Goal: Task Accomplishment & Management: Use online tool/utility

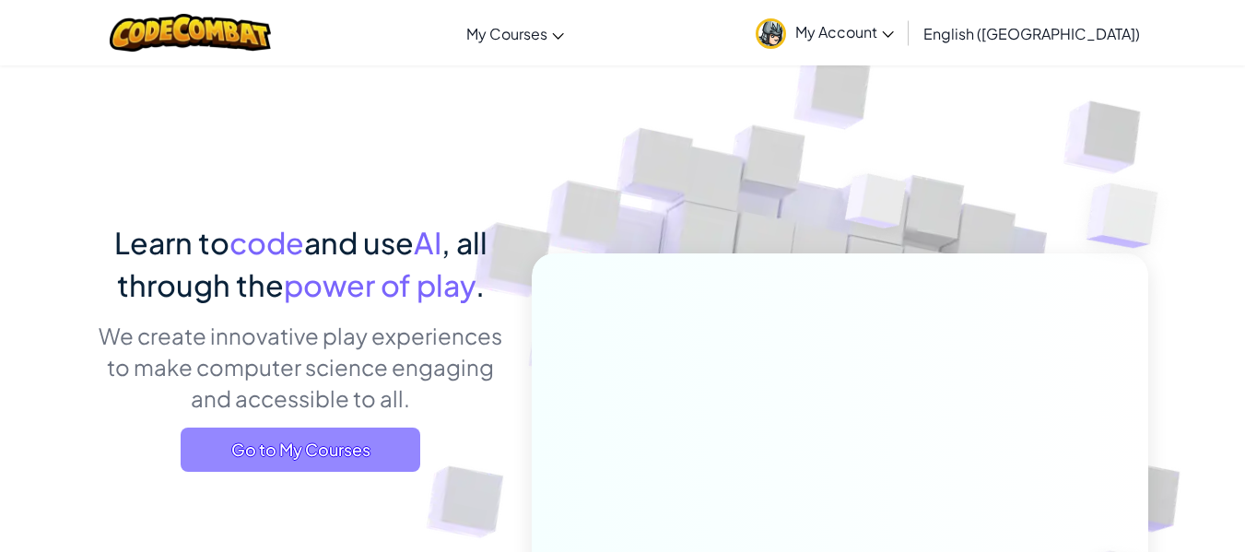
click at [356, 446] on span "Go to My Courses" at bounding box center [301, 449] width 240 height 44
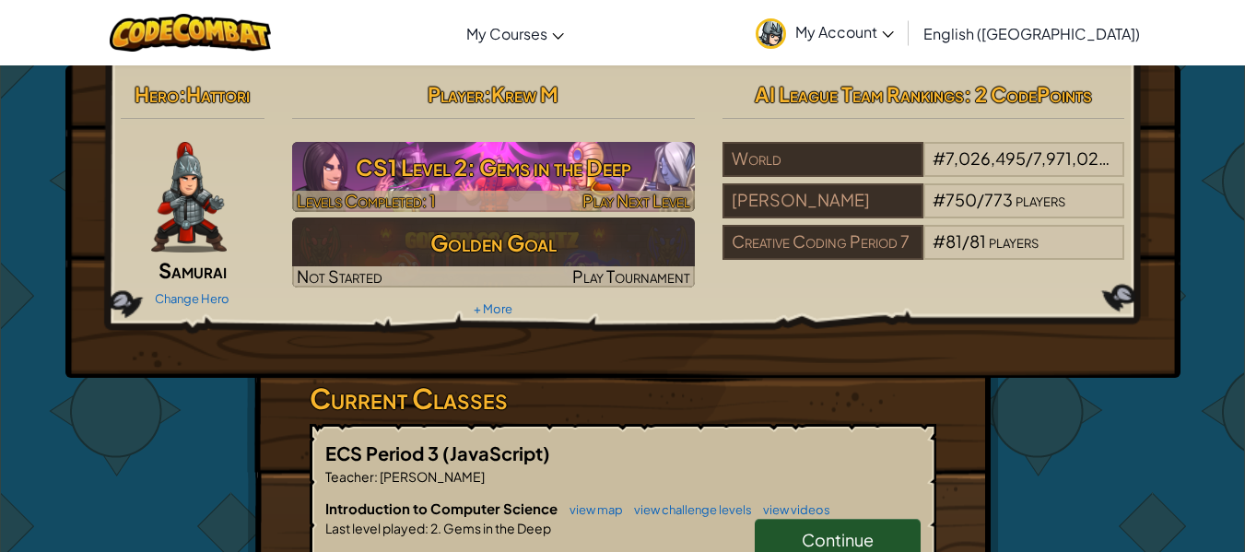
click at [522, 160] on h3 "CS1 Level 2: Gems in the Deep" at bounding box center [493, 166] width 403 height 41
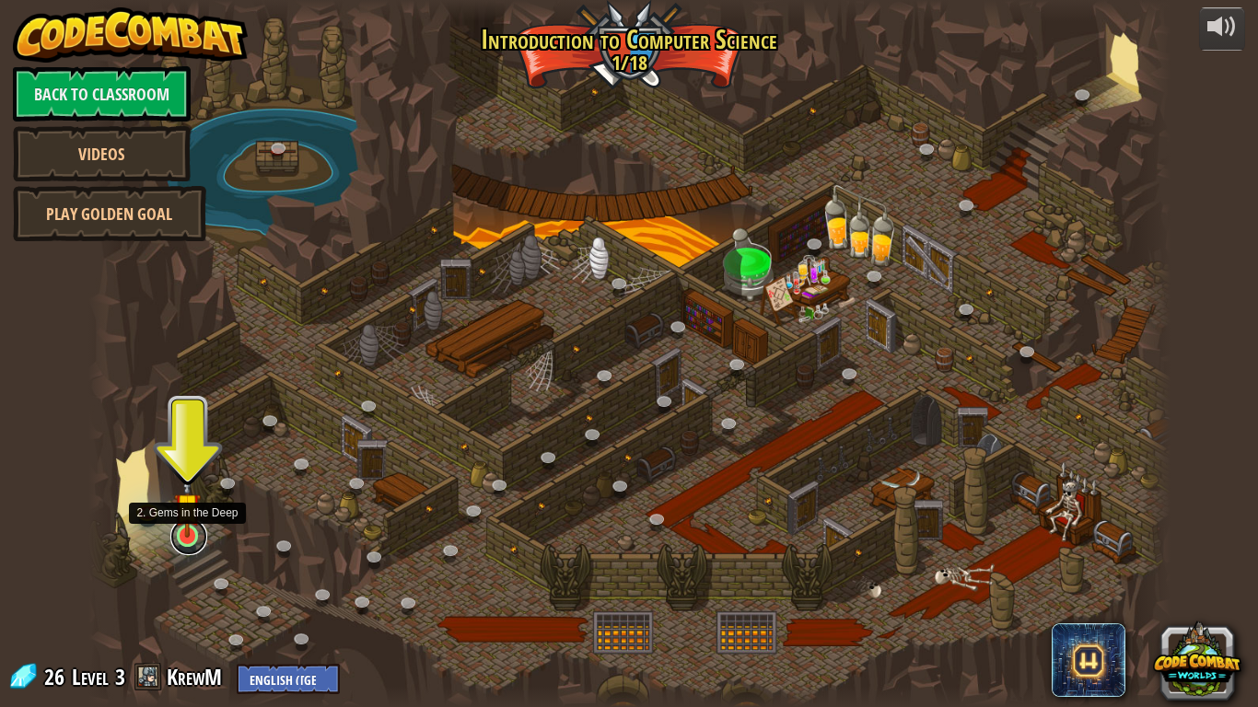
click at [182, 541] on link at bounding box center [188, 537] width 37 height 37
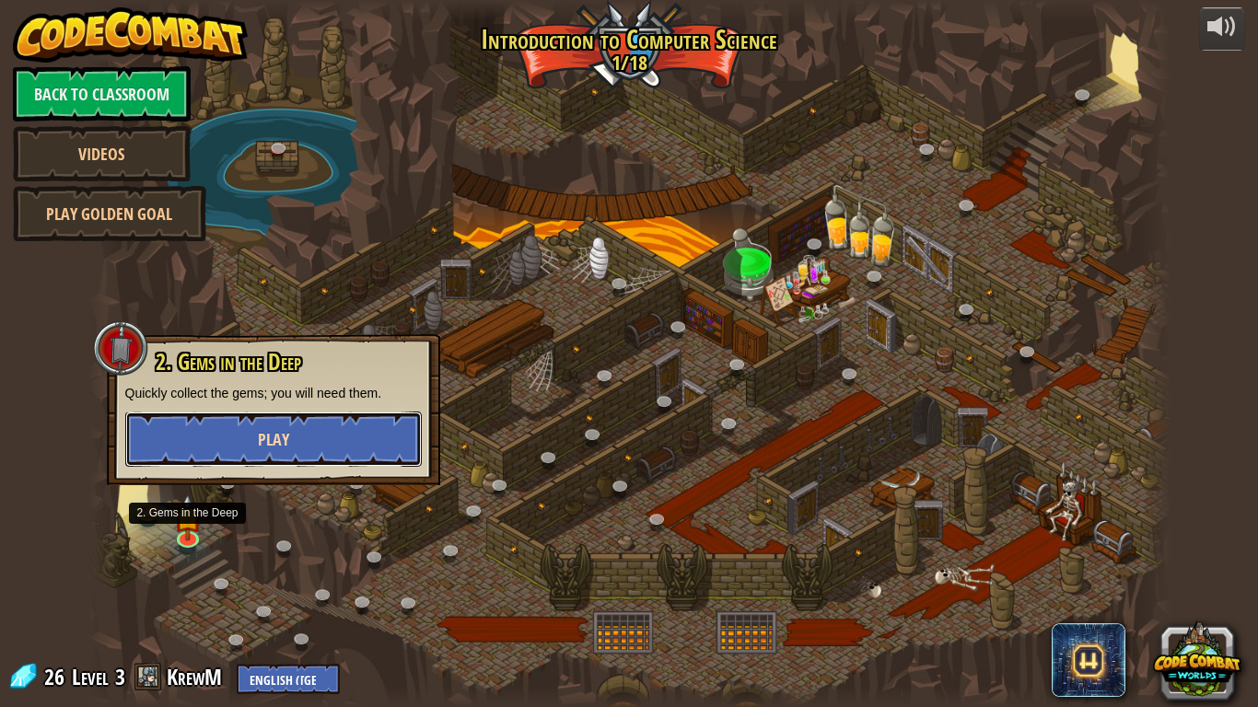
click at [294, 445] on button "Play" at bounding box center [273, 439] width 297 height 55
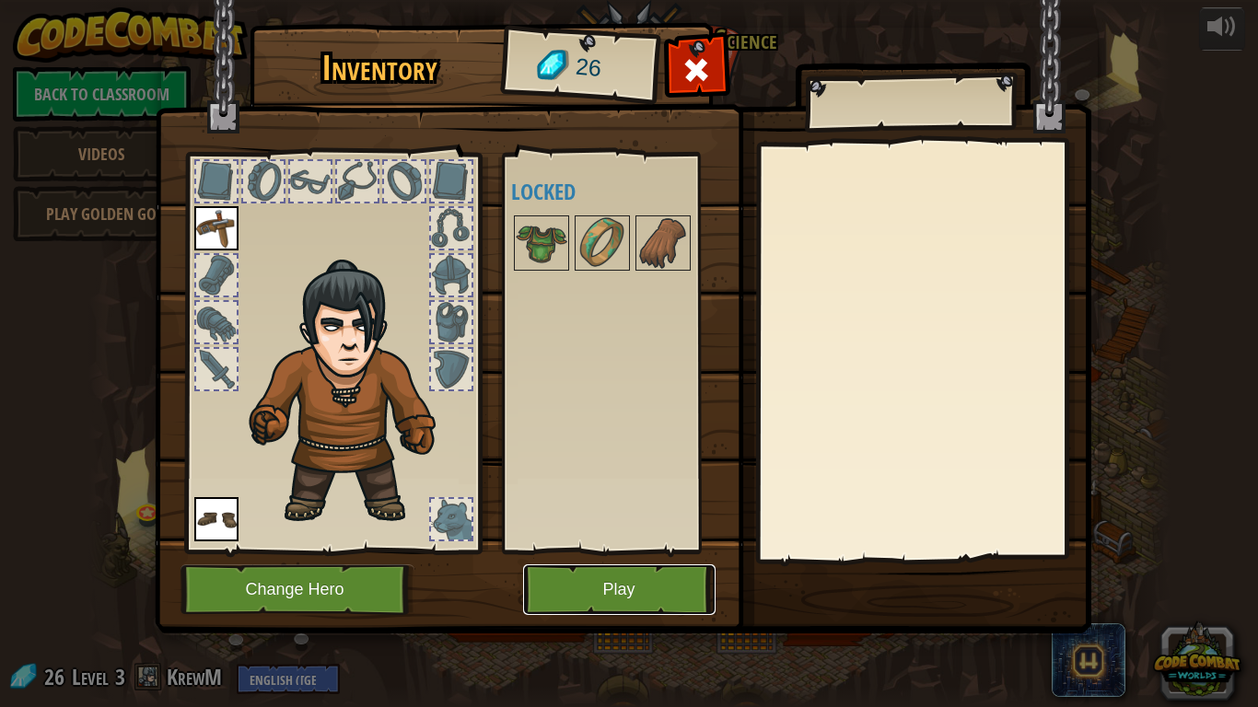
click at [618, 551] on button "Play" at bounding box center [619, 590] width 193 height 51
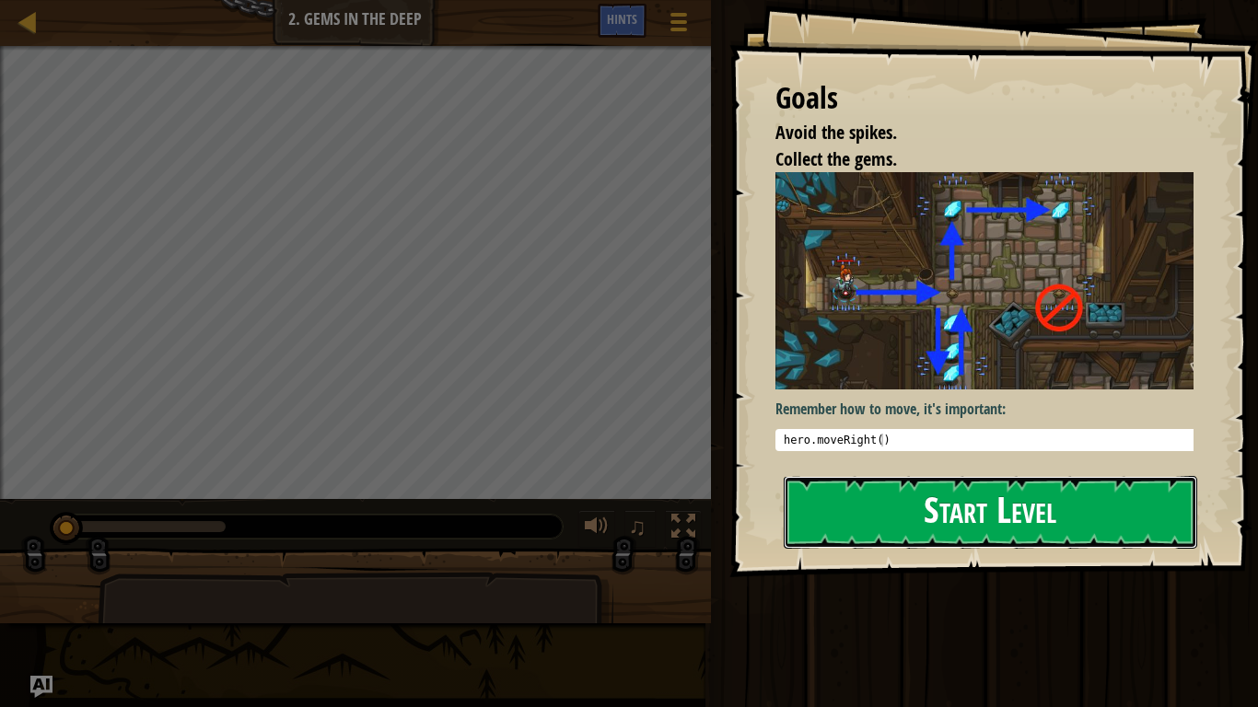
click at [946, 520] on button "Start Level" at bounding box center [991, 512] width 414 height 73
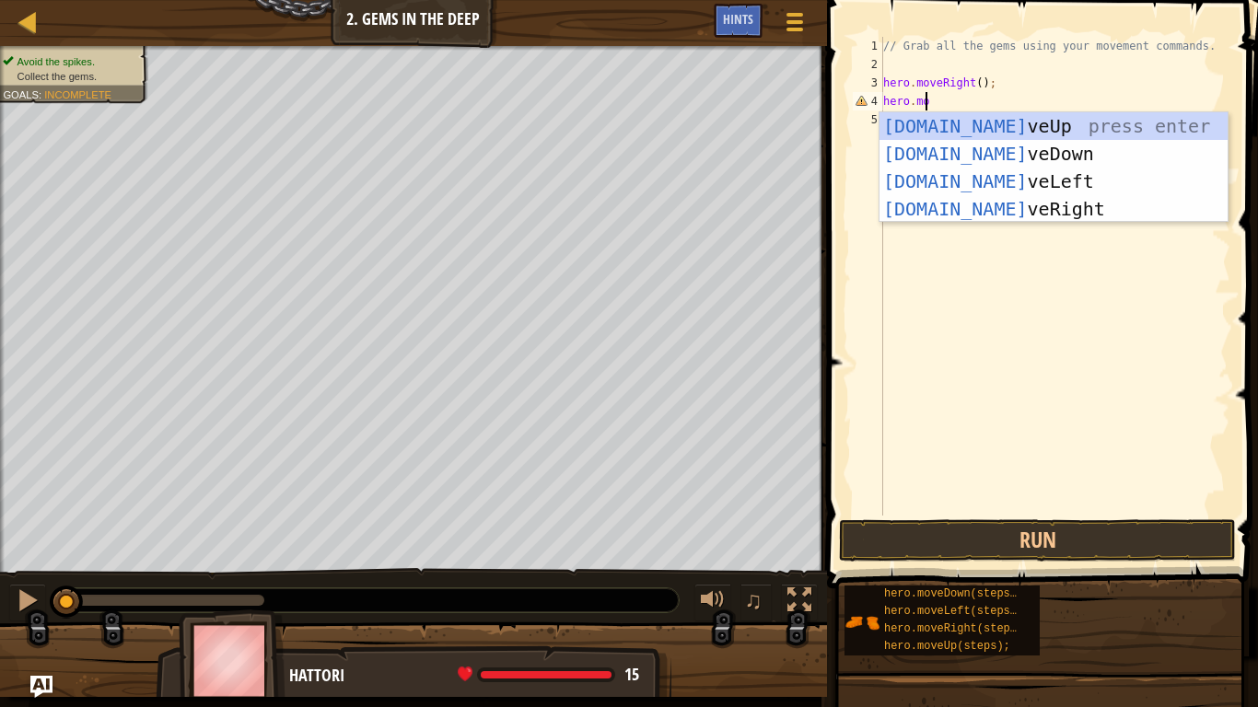
scroll to position [8, 3]
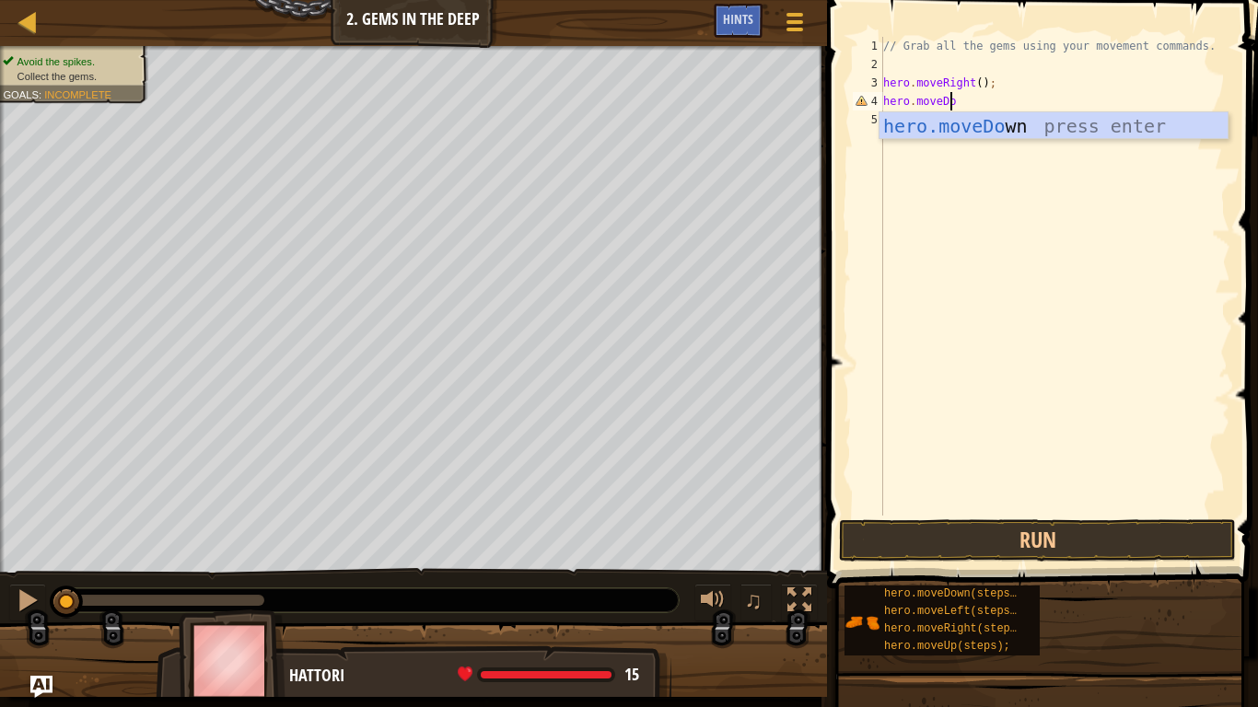
type textarea "hero.moveDown"
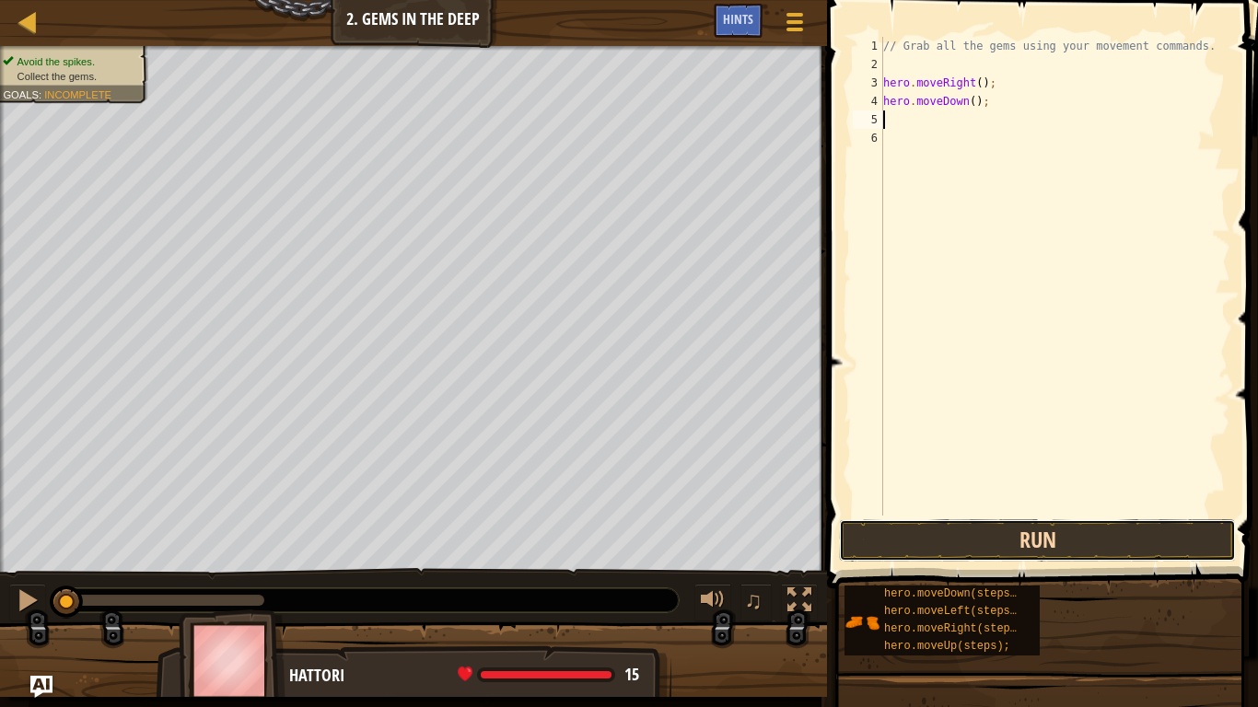
click at [1058, 538] on button "Run" at bounding box center [1037, 541] width 397 height 42
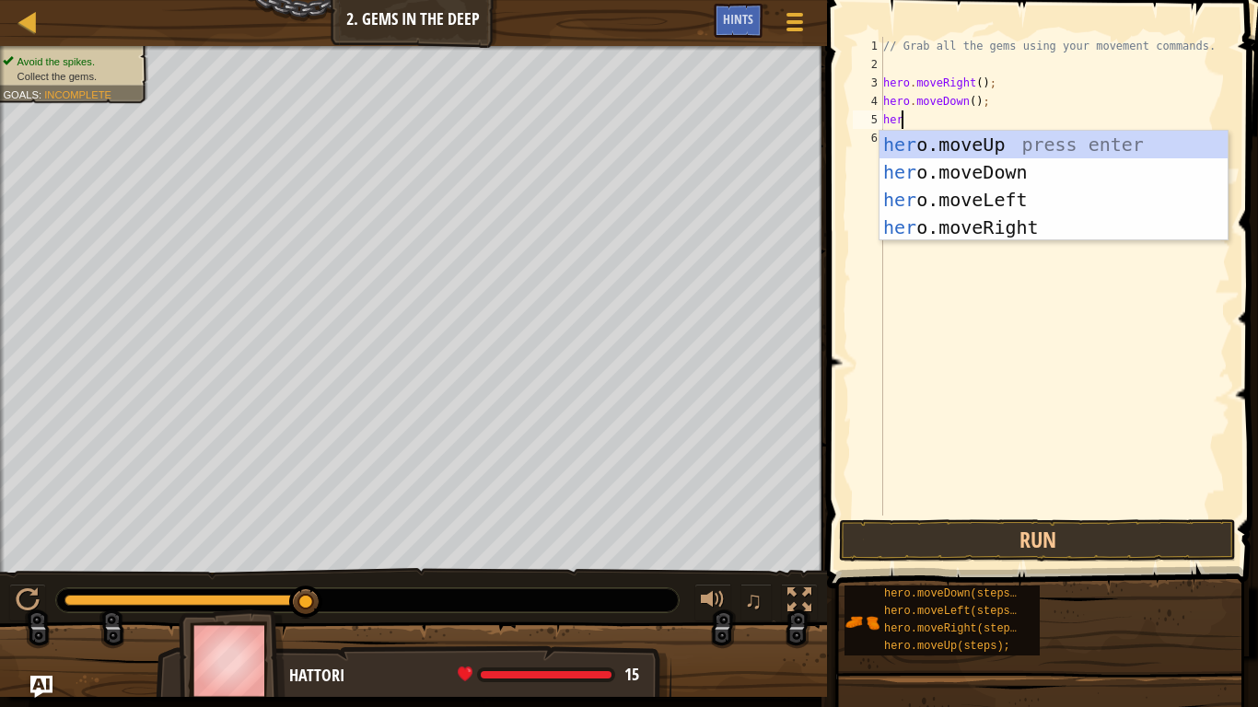
scroll to position [8, 1]
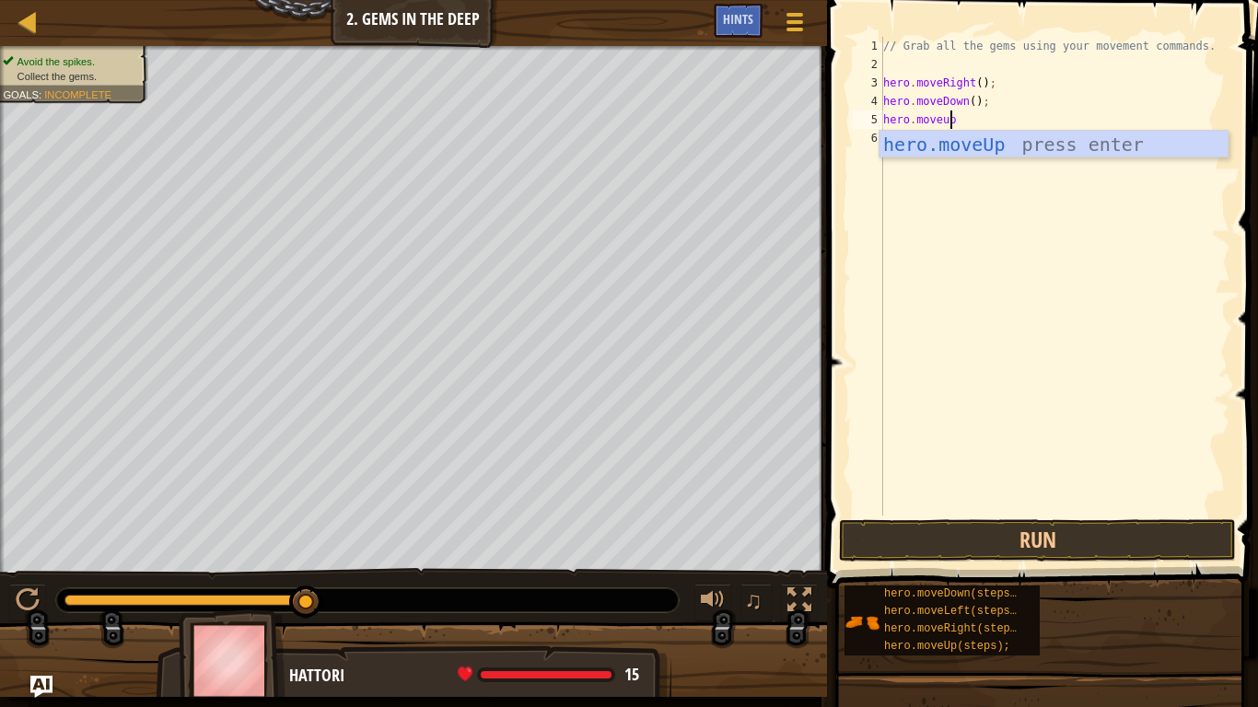
type textarea "hero.moveup"
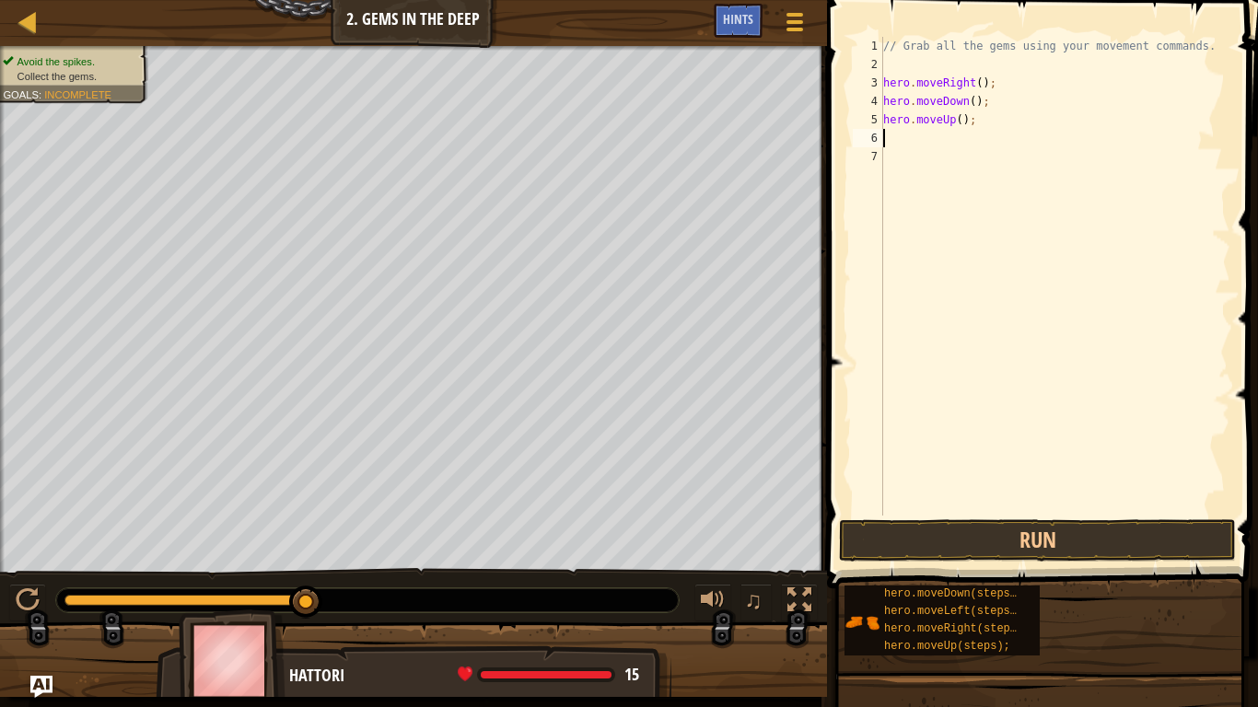
scroll to position [8, 0]
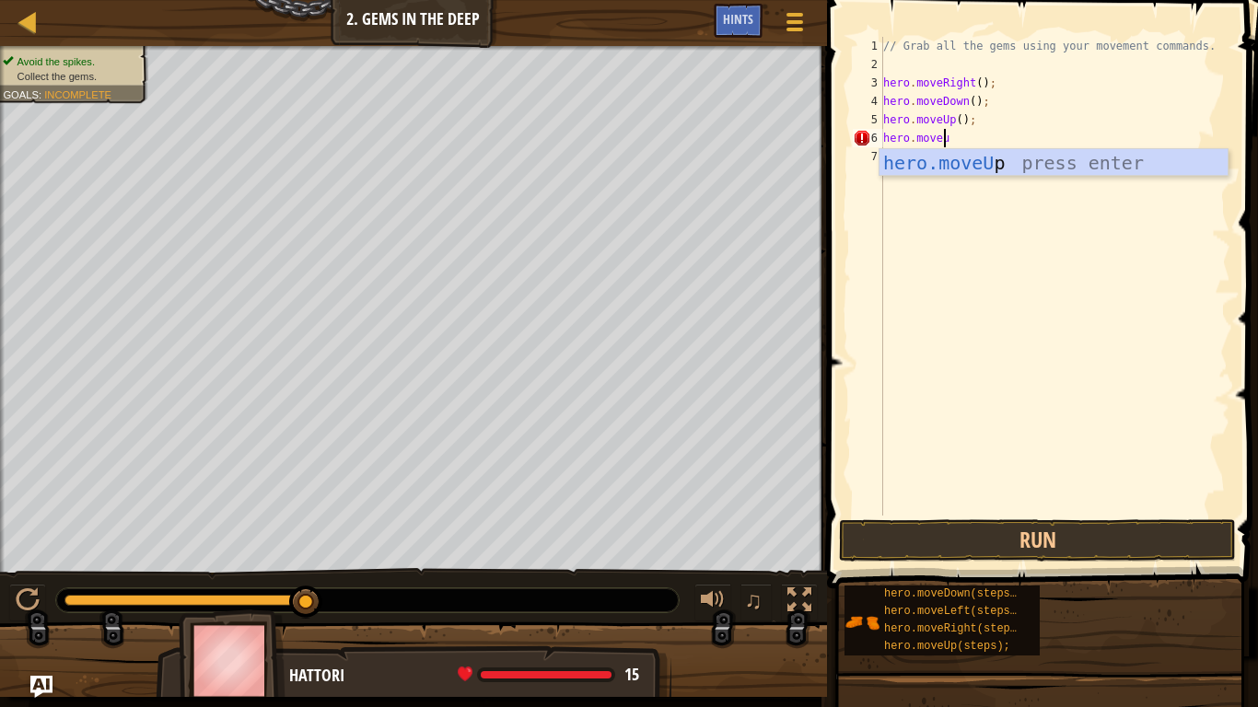
type textarea "hero.moveup"
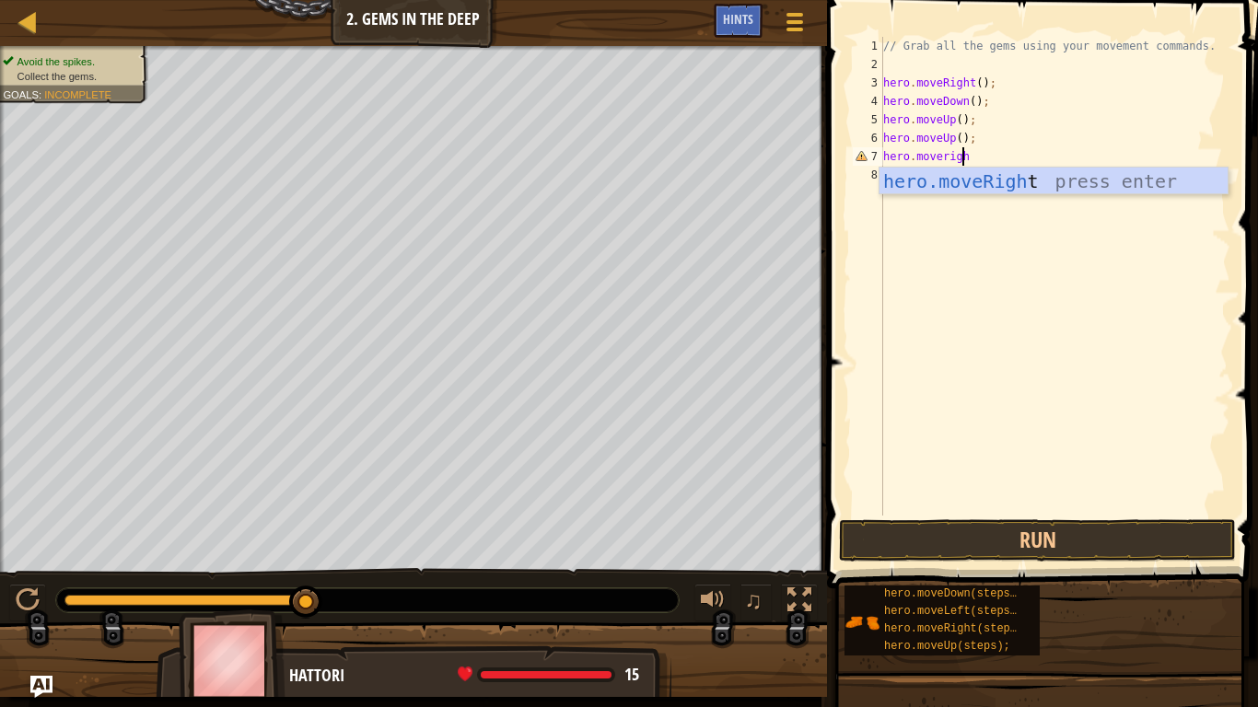
scroll to position [8, 6]
type textarea "hero.moveright"
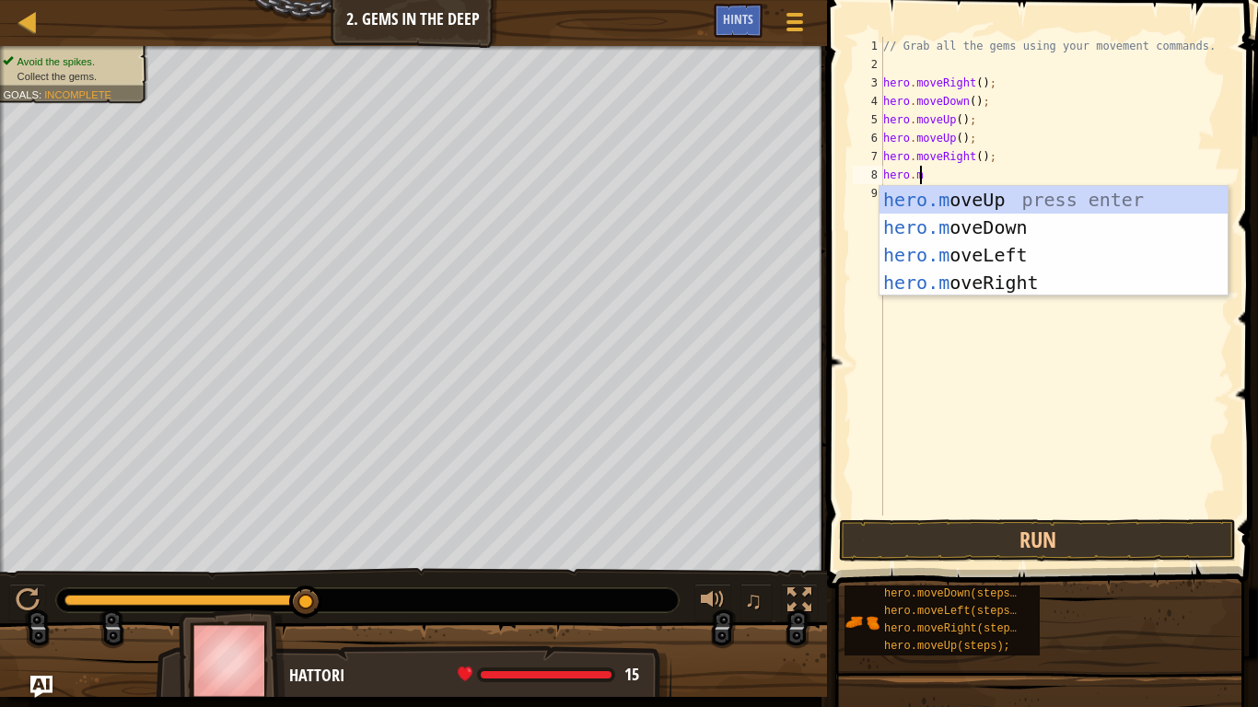
scroll to position [8, 3]
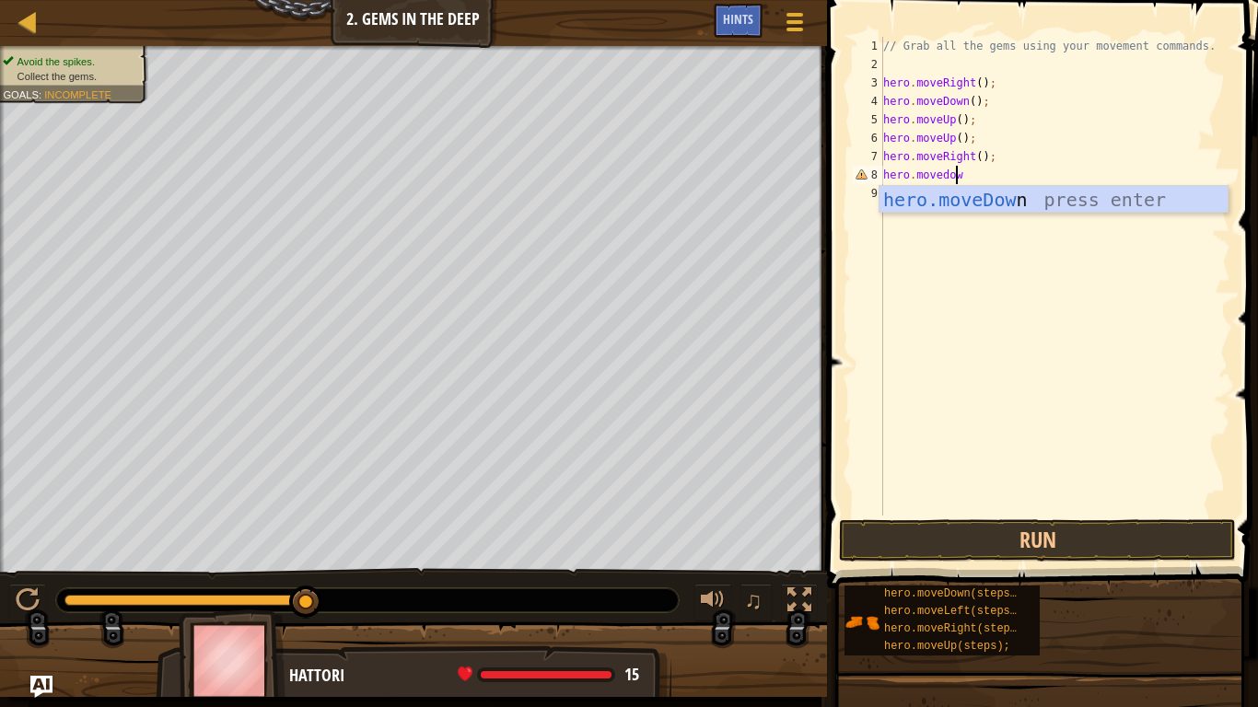
type textarea "hero.movedown"
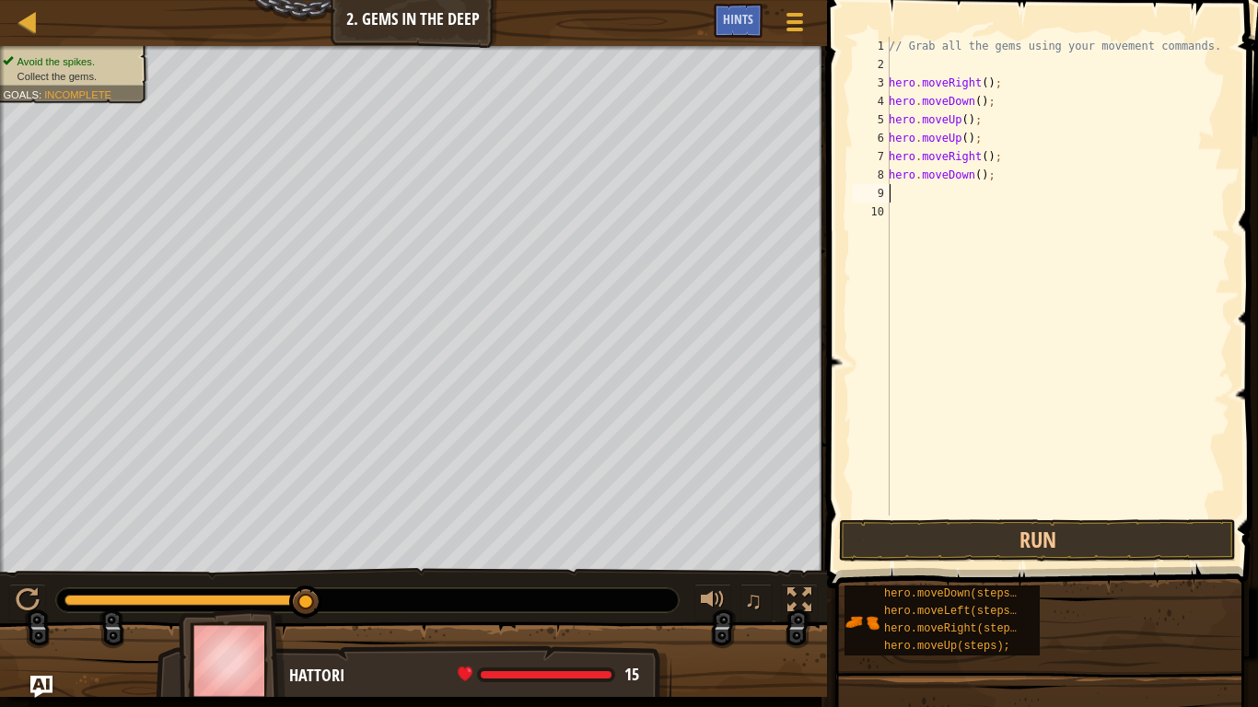
scroll to position [8, 0]
click at [1041, 536] on button "Run" at bounding box center [1037, 541] width 397 height 42
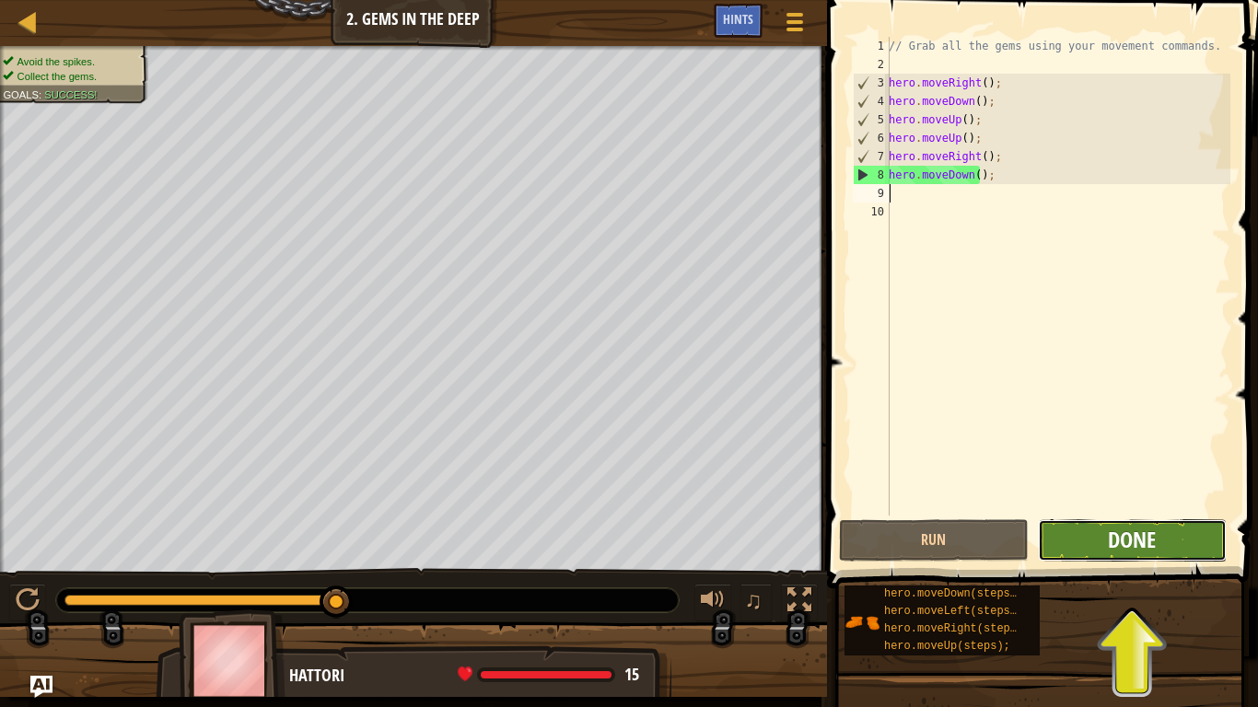
click at [1140, 549] on span "Done" at bounding box center [1132, 539] width 48 height 29
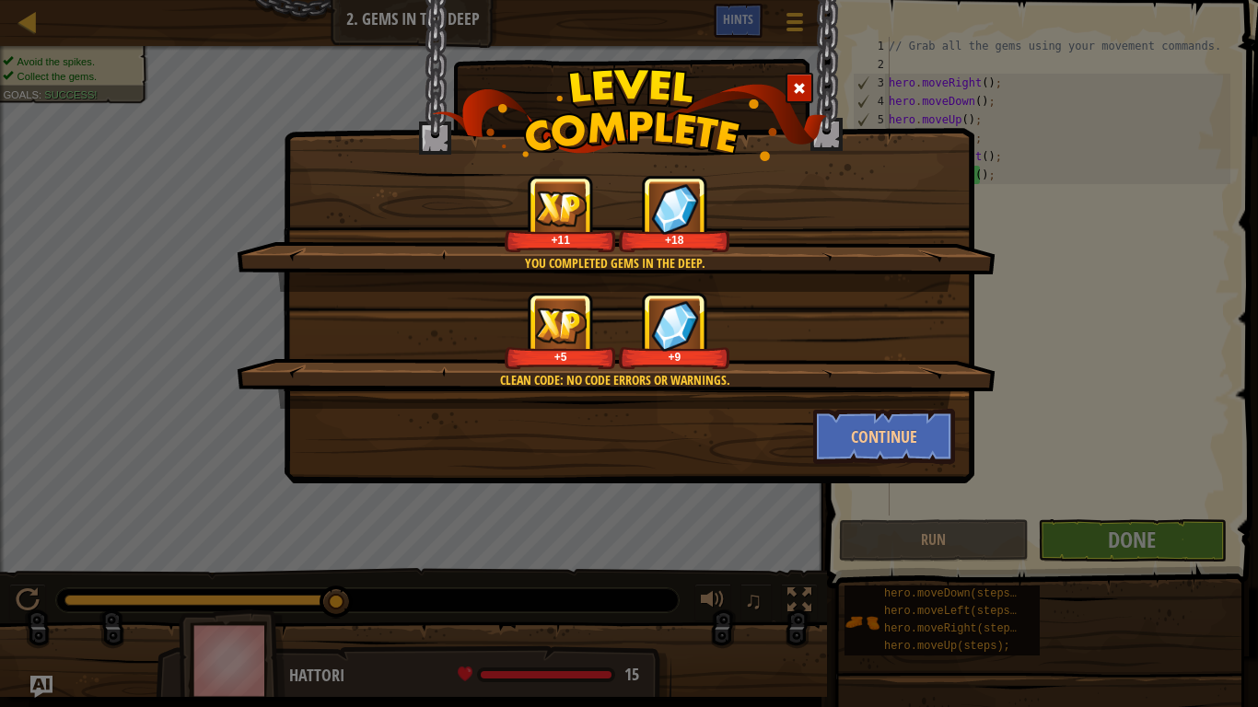
drag, startPoint x: 881, startPoint y: 427, endPoint x: 770, endPoint y: 398, distance: 114.4
click at [770, 398] on div "Clean code: no code errors or warnings. +5 +9" at bounding box center [616, 350] width 759 height 117
click at [875, 438] on button "Continue" at bounding box center [884, 436] width 143 height 55
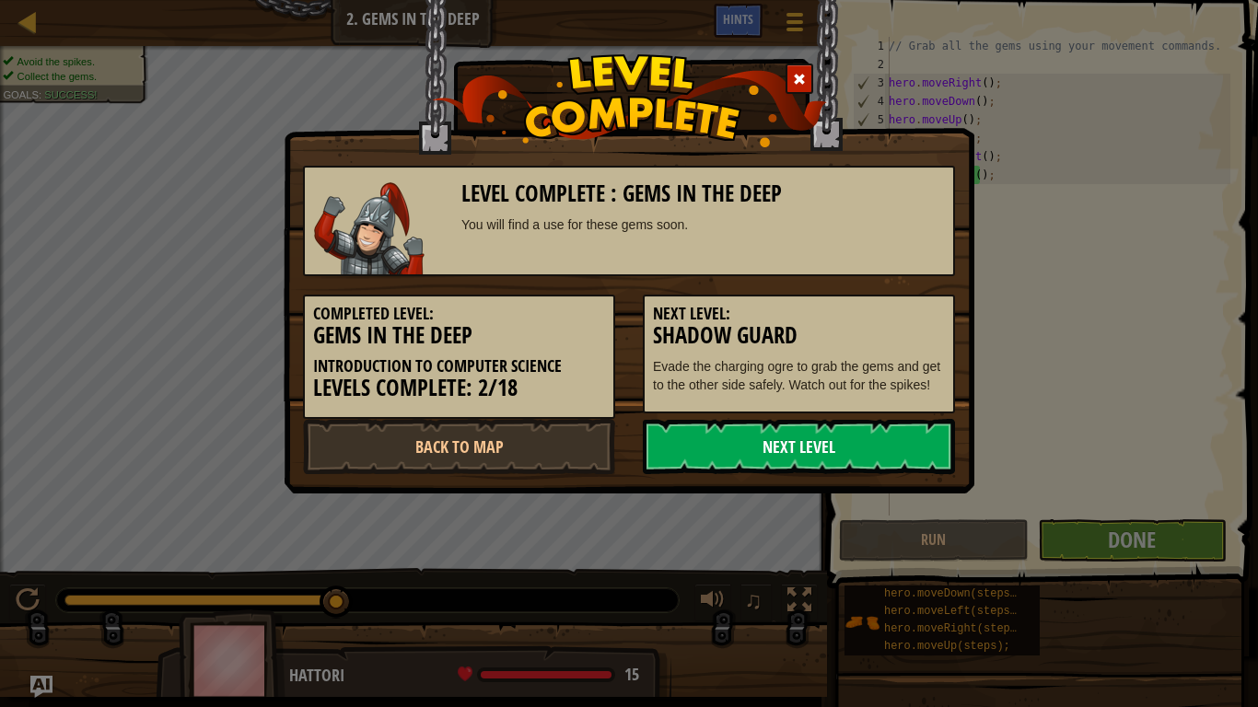
click at [824, 439] on link "Next Level" at bounding box center [799, 446] width 312 height 55
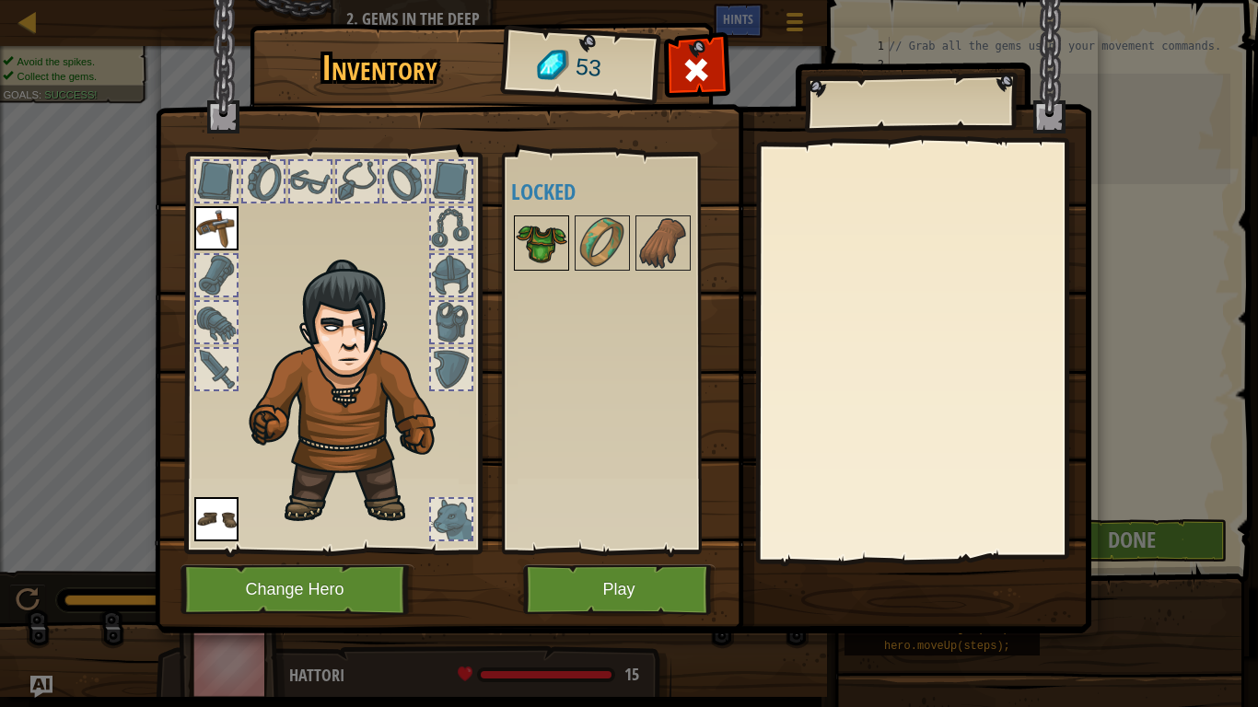
click at [544, 242] on img at bounding box center [542, 243] width 52 height 52
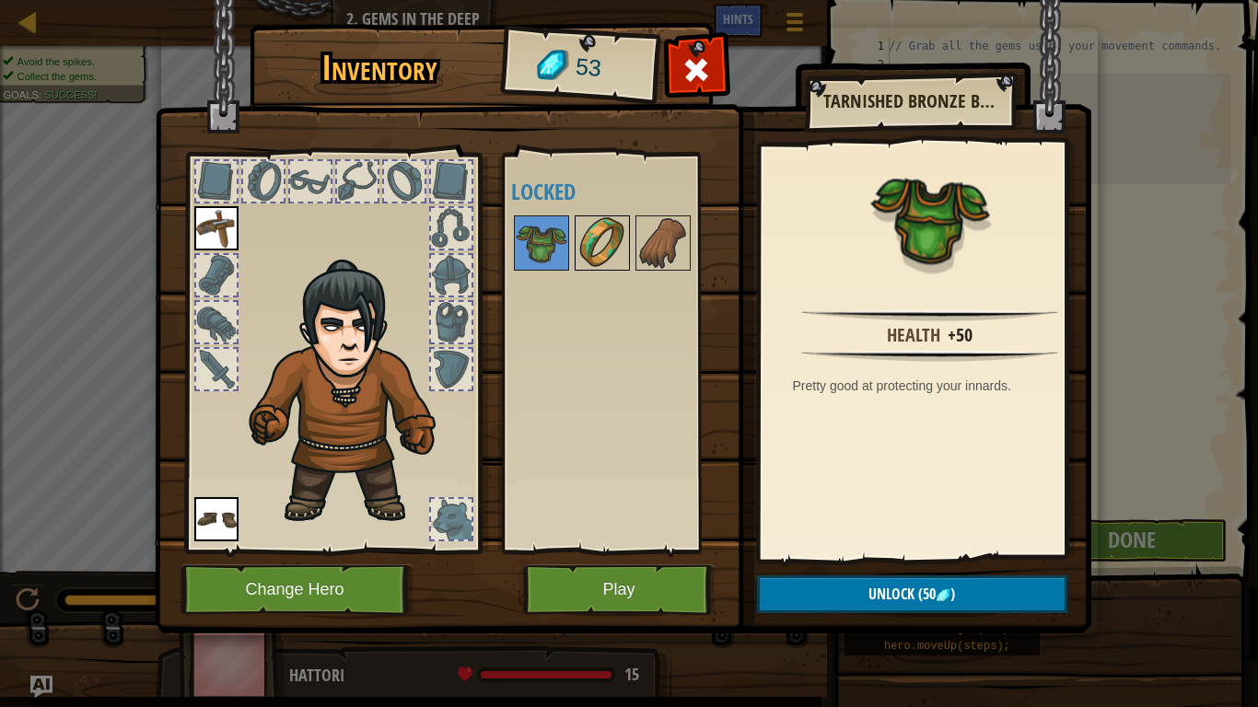
click at [609, 221] on img at bounding box center [603, 243] width 52 height 52
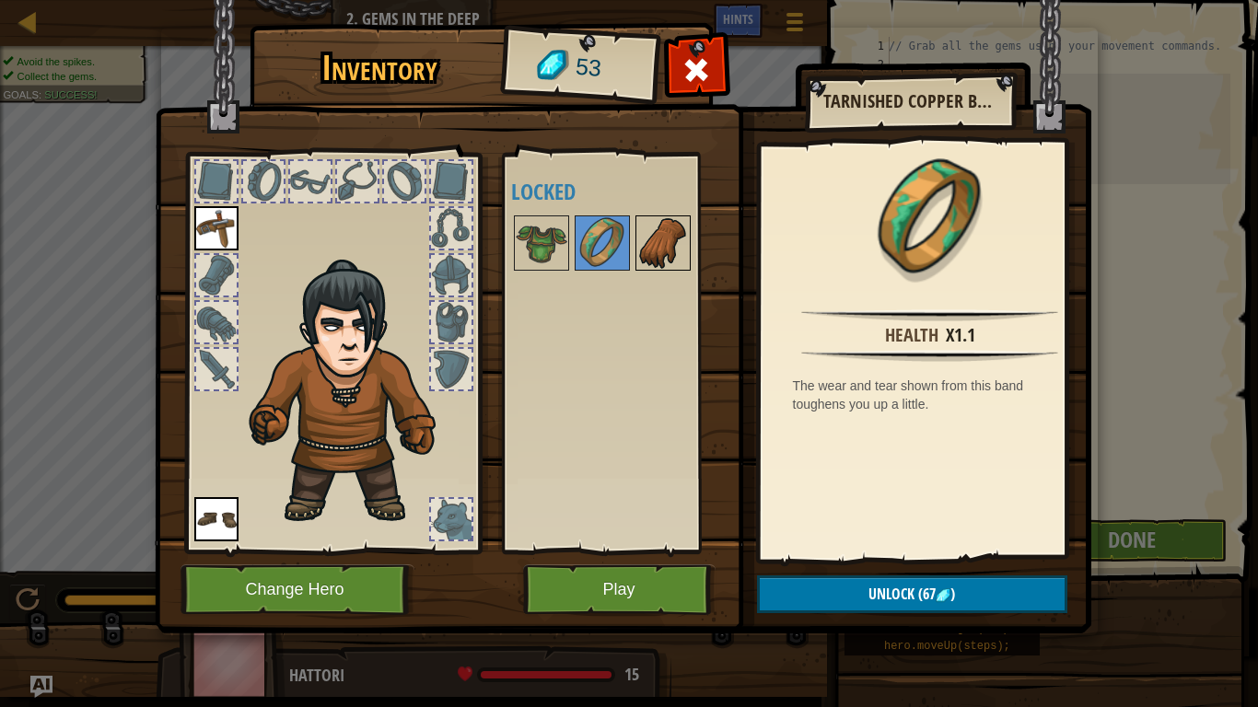
click at [664, 237] on img at bounding box center [663, 243] width 52 height 52
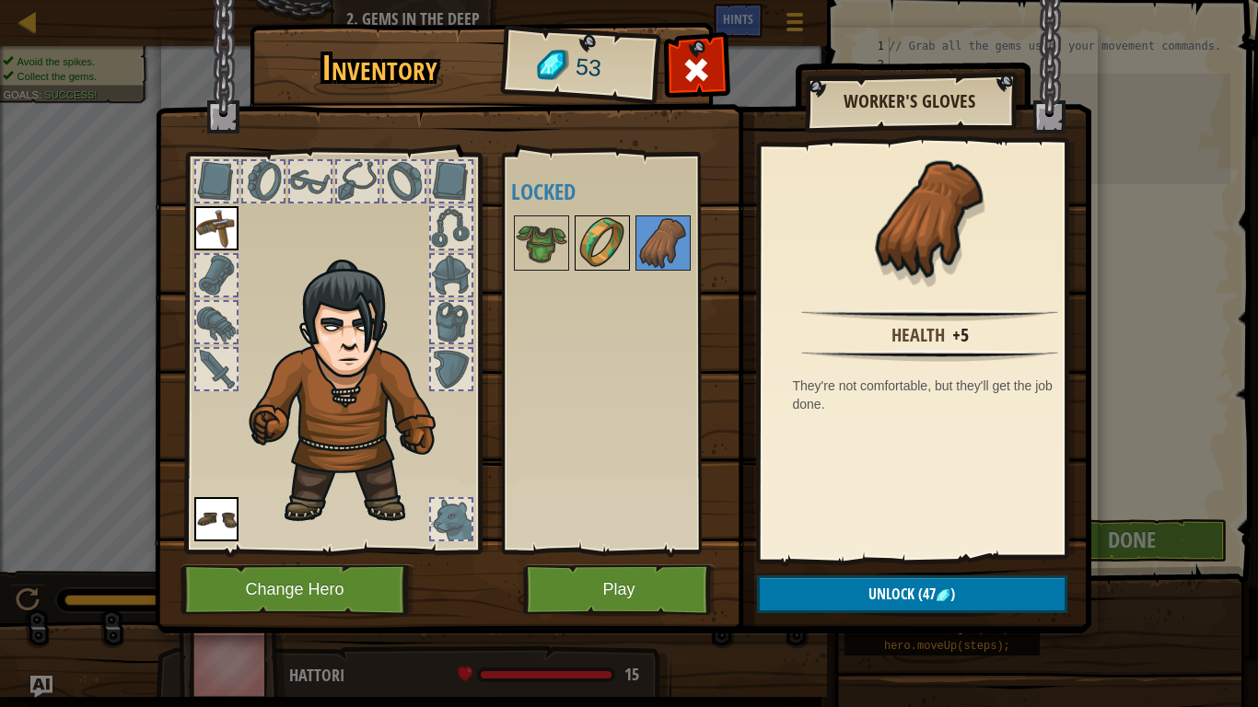
click at [588, 242] on img at bounding box center [603, 243] width 52 height 52
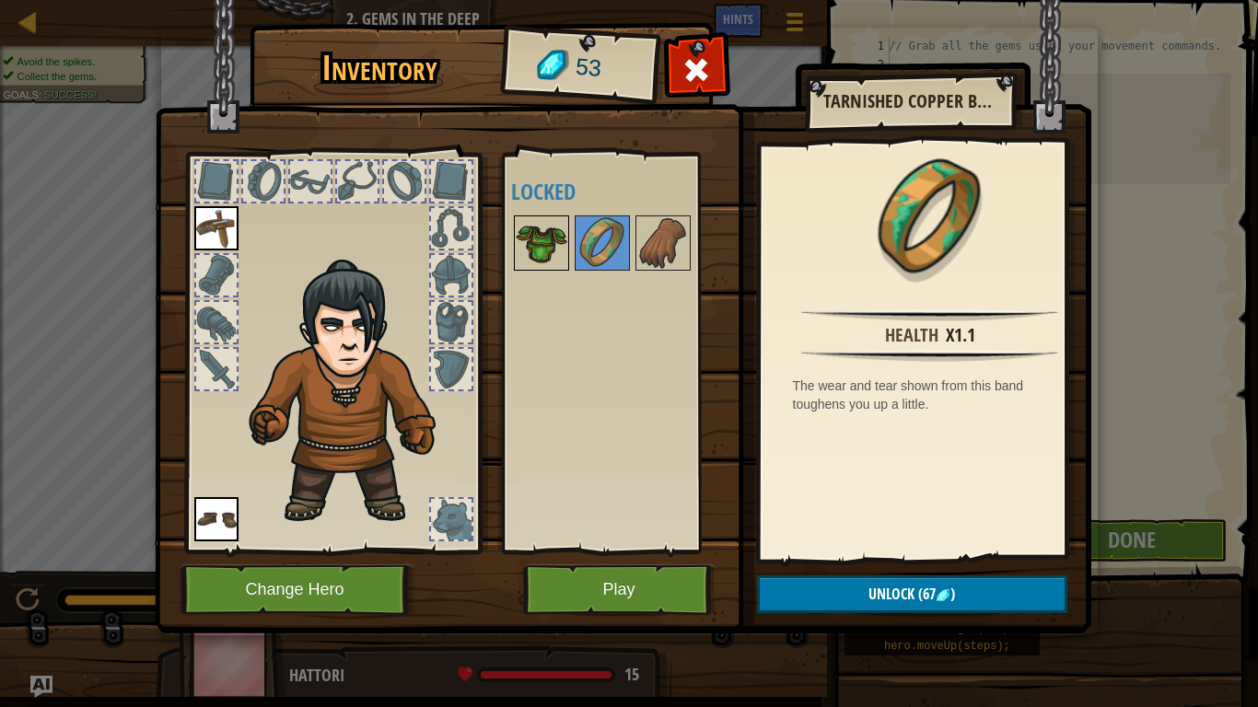
click at [523, 244] on img at bounding box center [542, 243] width 52 height 52
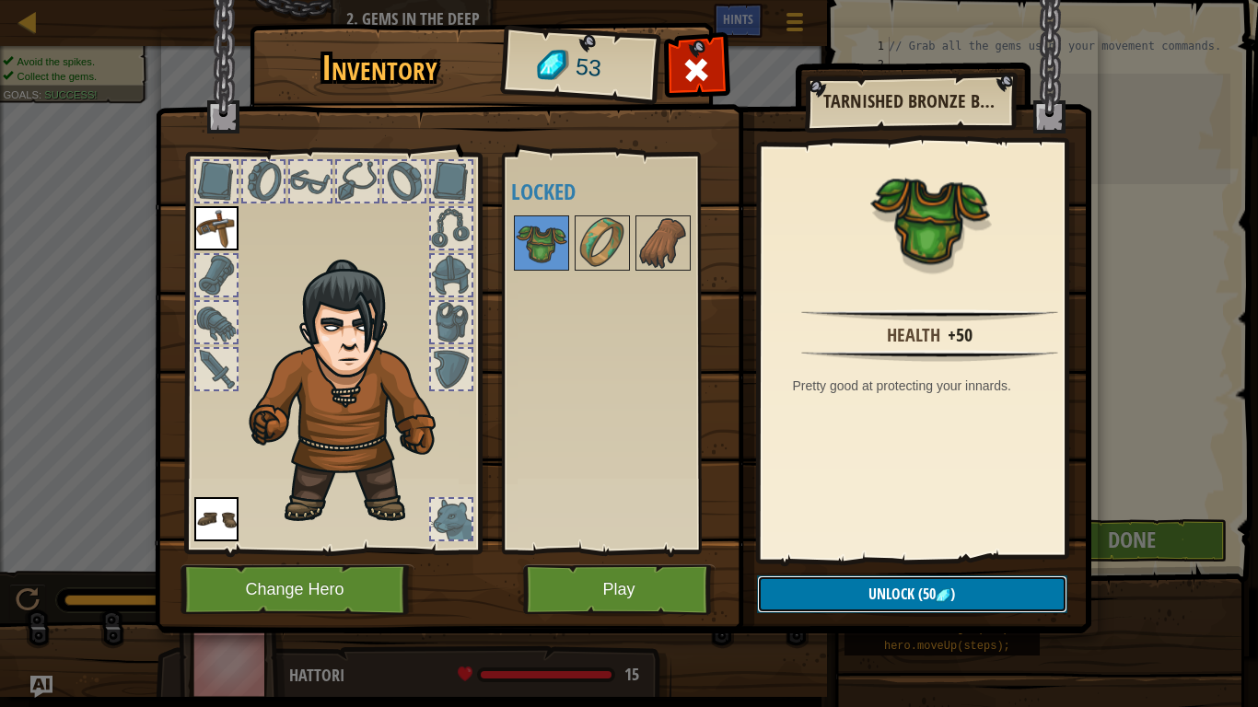
click at [892, 551] on span "Unlock" at bounding box center [892, 594] width 46 height 20
click at [904, 551] on button "Confirm" at bounding box center [912, 595] width 310 height 38
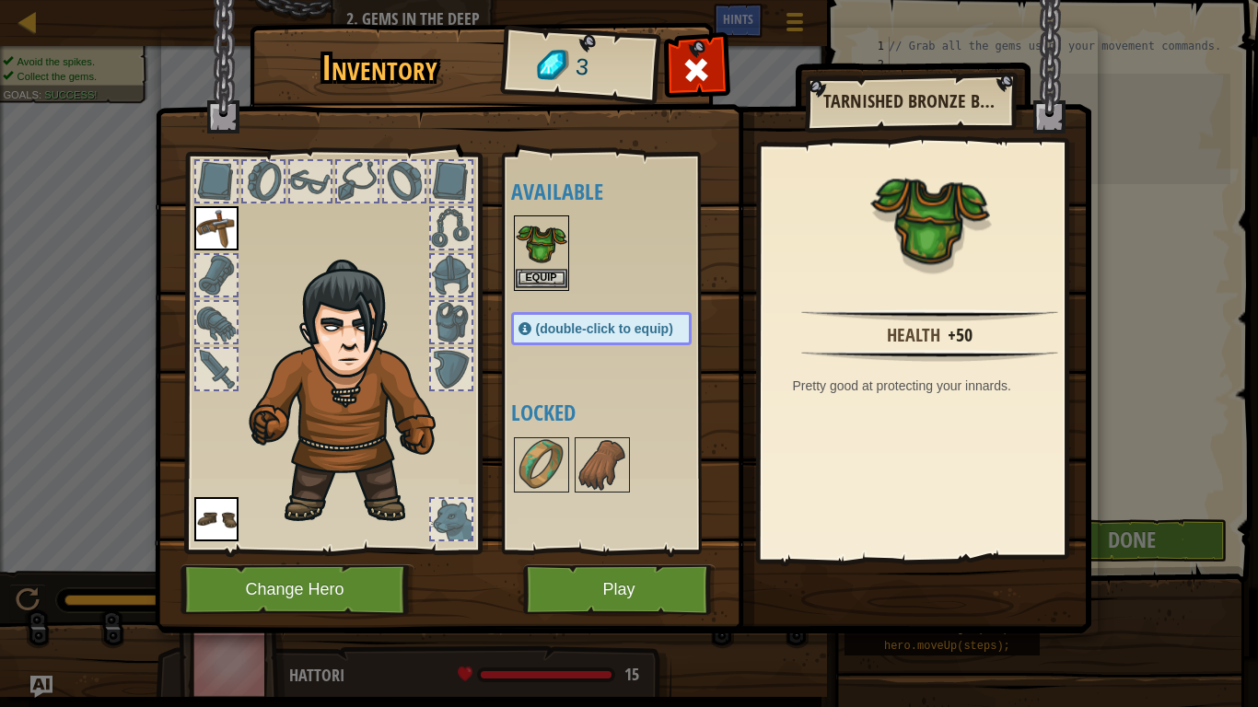
drag, startPoint x: 538, startPoint y: 251, endPoint x: 541, endPoint y: 264, distance: 14.1
drag, startPoint x: 541, startPoint y: 264, endPoint x: 522, endPoint y: 250, distance: 23.6
click at [522, 250] on img at bounding box center [542, 243] width 52 height 52
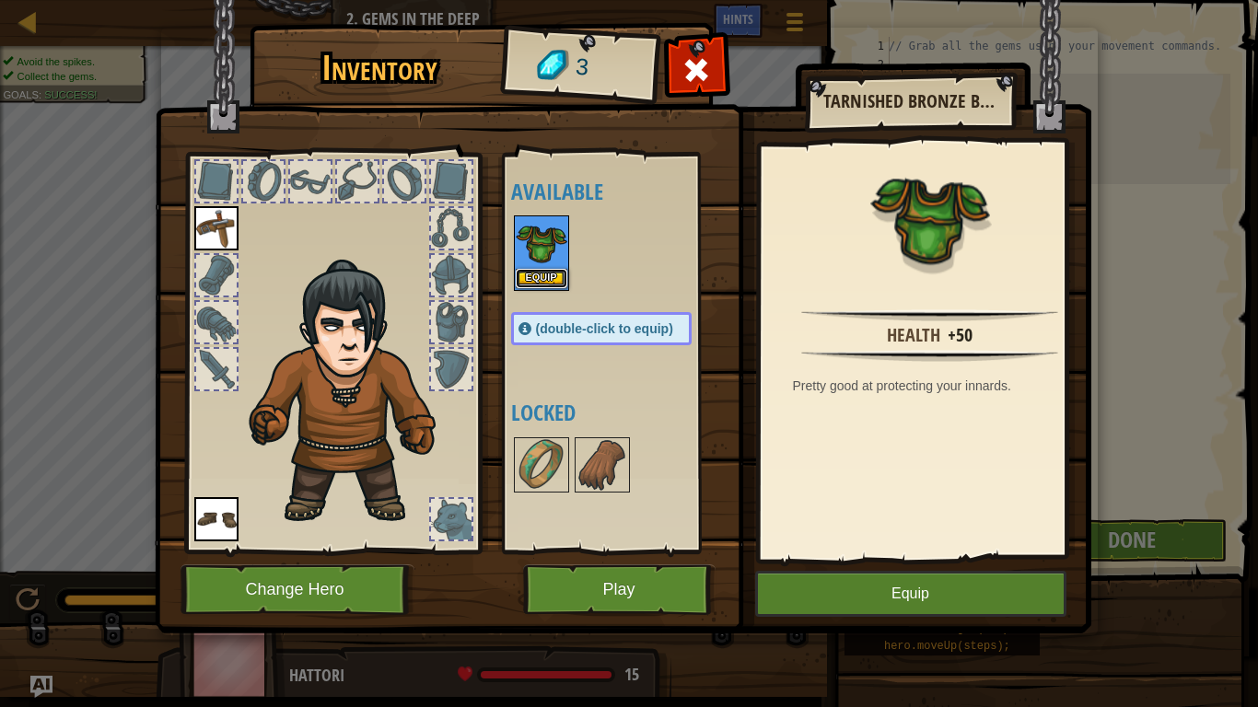
click at [552, 275] on button "Equip" at bounding box center [542, 278] width 52 height 19
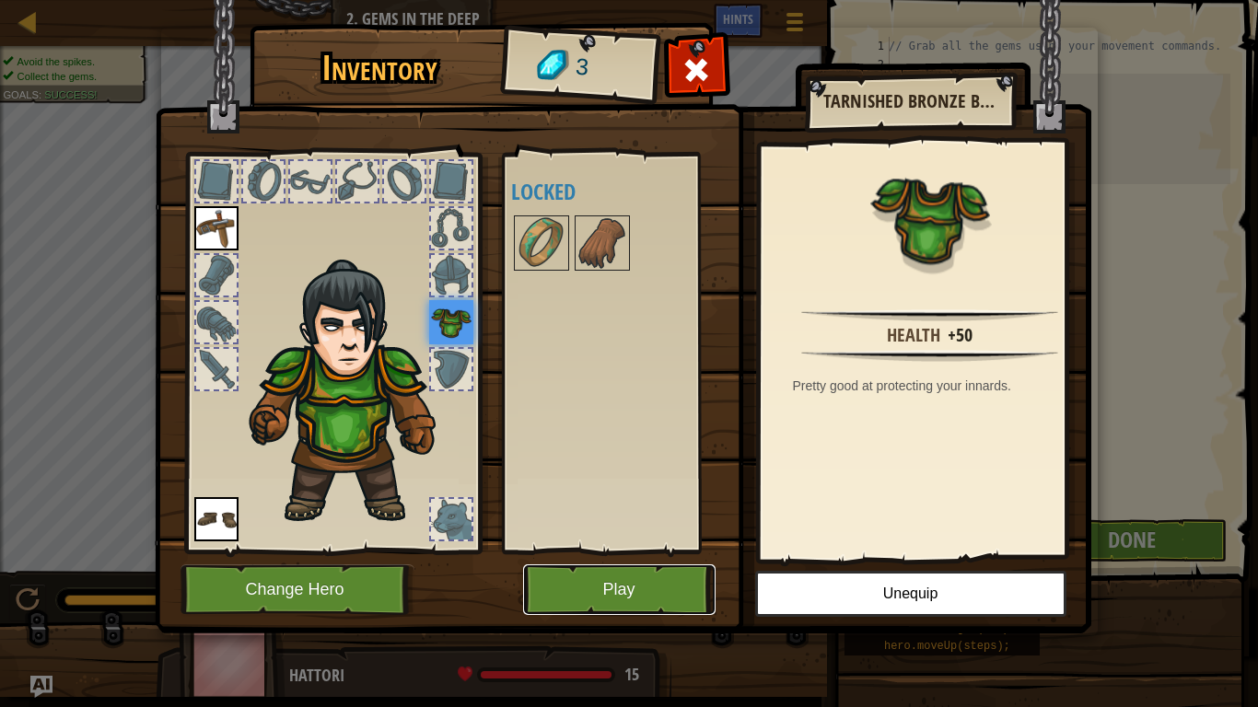
drag, startPoint x: 664, startPoint y: 571, endPoint x: 666, endPoint y: 587, distance: 15.8
click at [666, 551] on button "Play" at bounding box center [619, 590] width 193 height 51
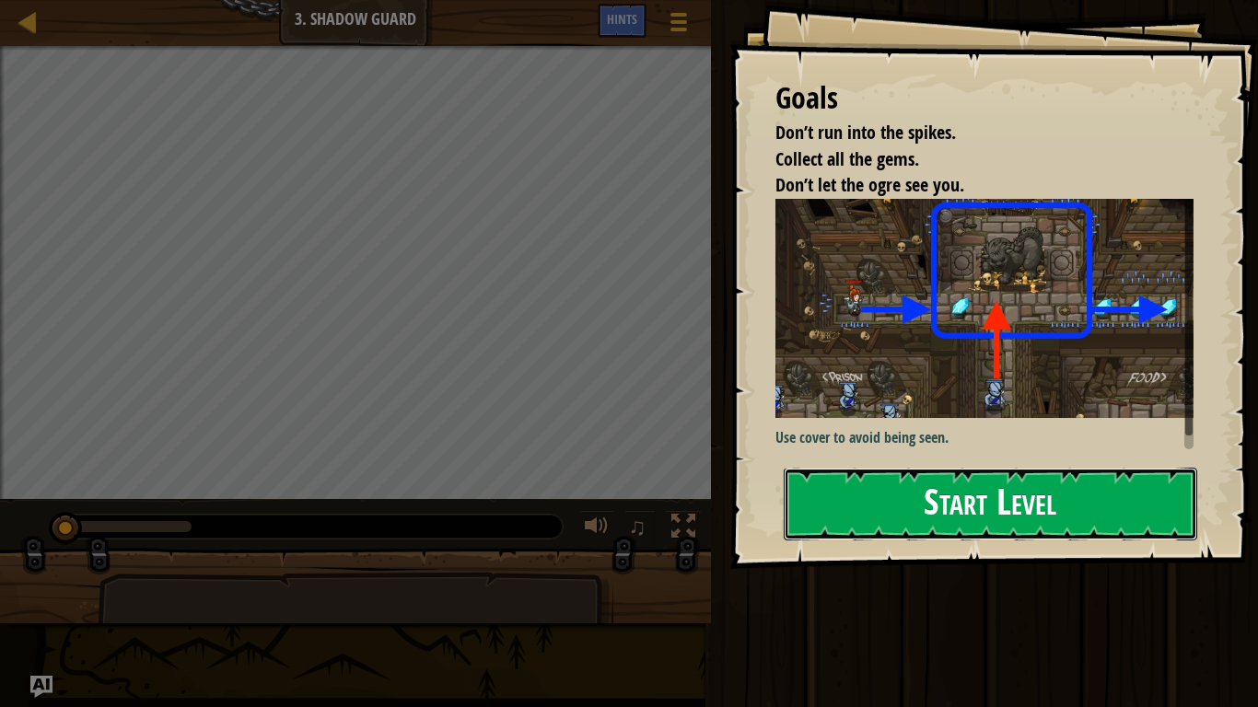
click at [970, 468] on button "Start Level" at bounding box center [991, 504] width 414 height 73
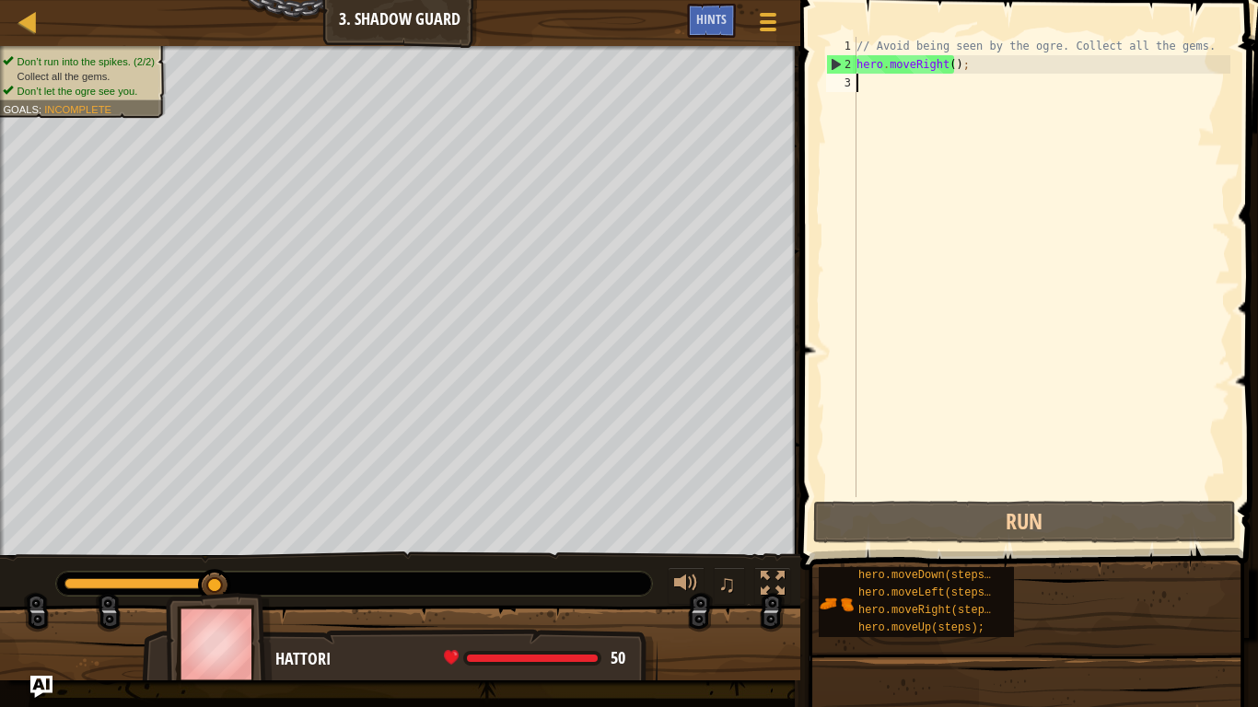
scroll to position [8, 0]
type textarea "hero"
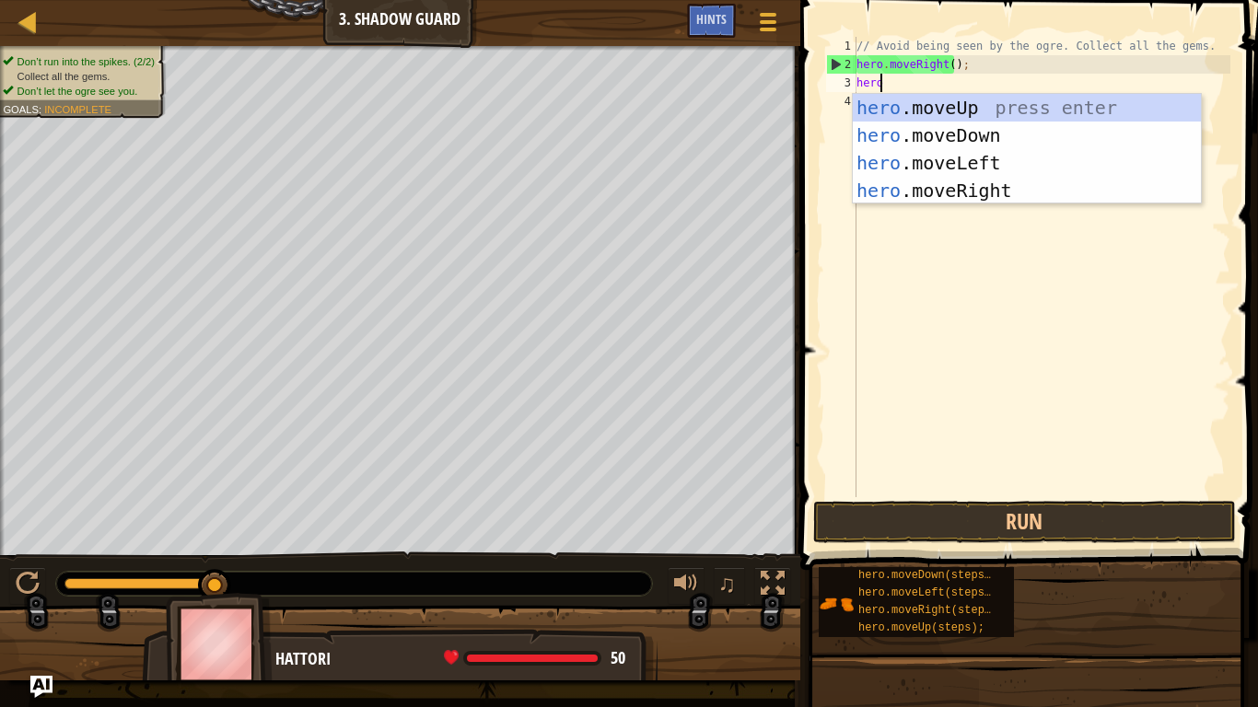
scroll to position [8, 1]
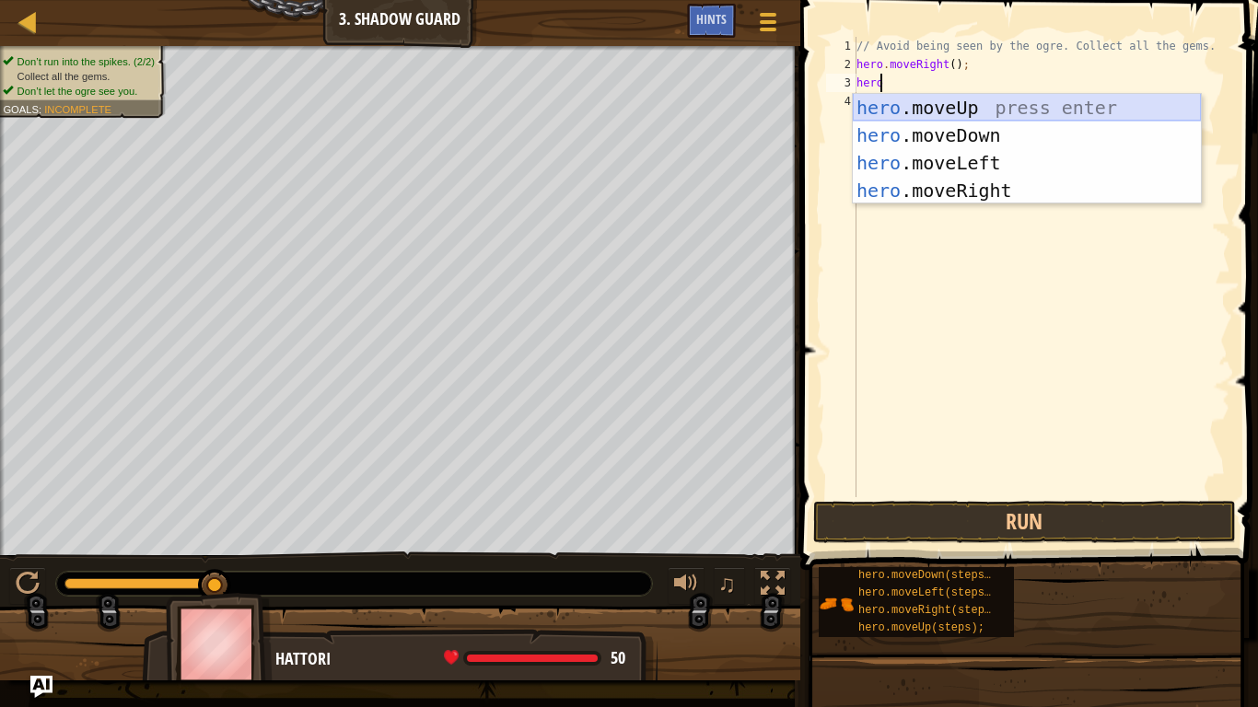
click at [991, 103] on div "hero .moveUp press enter hero .moveDown press enter hero .moveLeft press enter …" at bounding box center [1027, 177] width 348 height 166
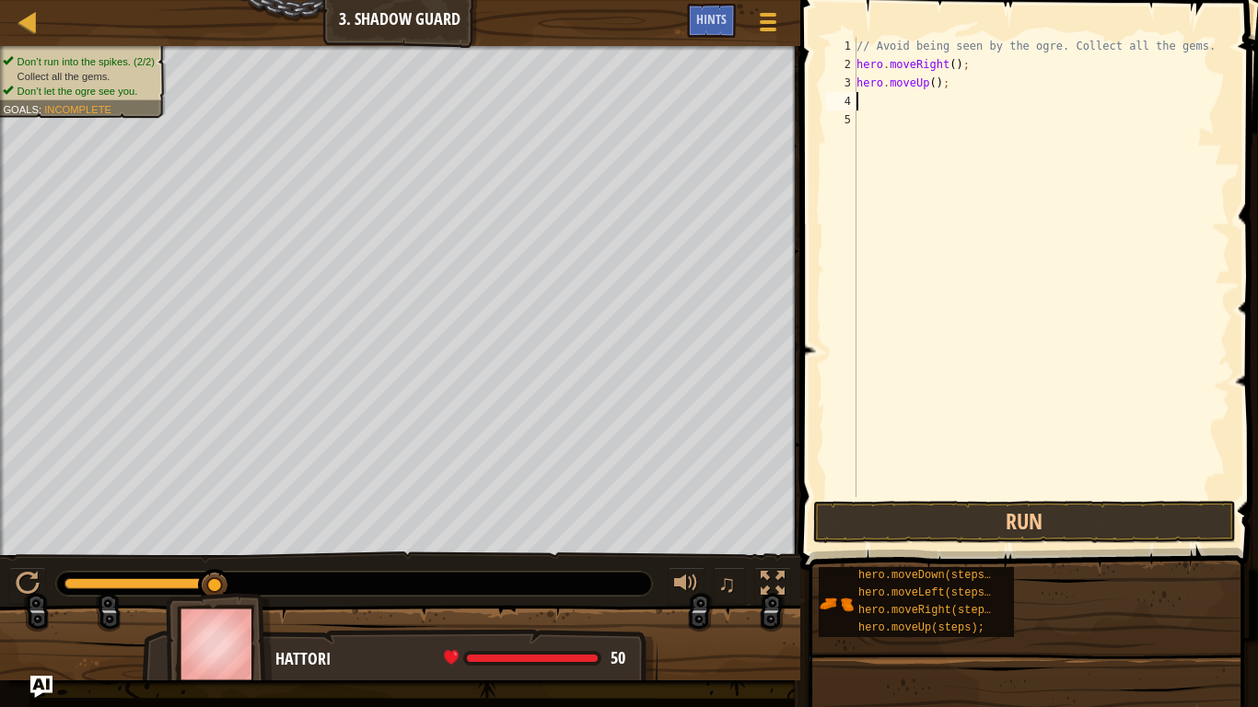
scroll to position [8, 0]
click at [898, 106] on div "// Avoid being seen by the ogre. Collect all the gems. hero . moveRight ( ) ; h…" at bounding box center [1042, 285] width 378 height 497
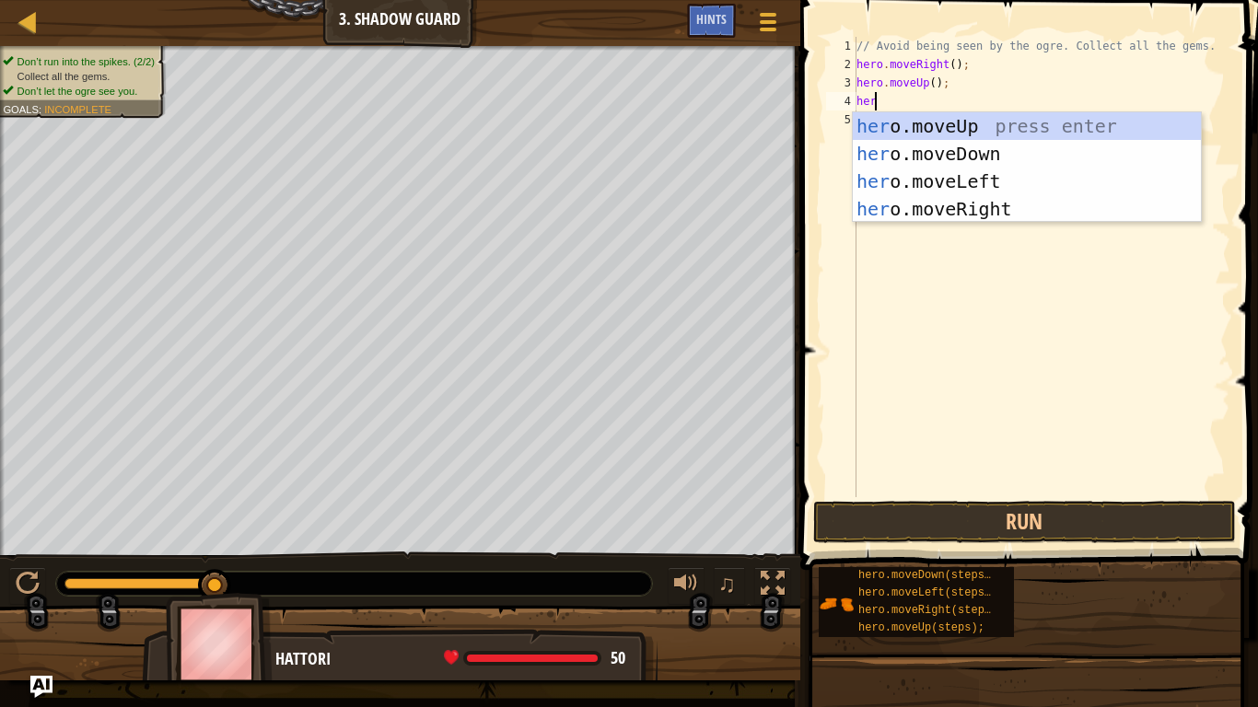
type textarea "hero"
click at [963, 216] on div "hero .moveUp press enter hero .moveDown press enter hero .moveLeft press enter …" at bounding box center [1027, 195] width 348 height 166
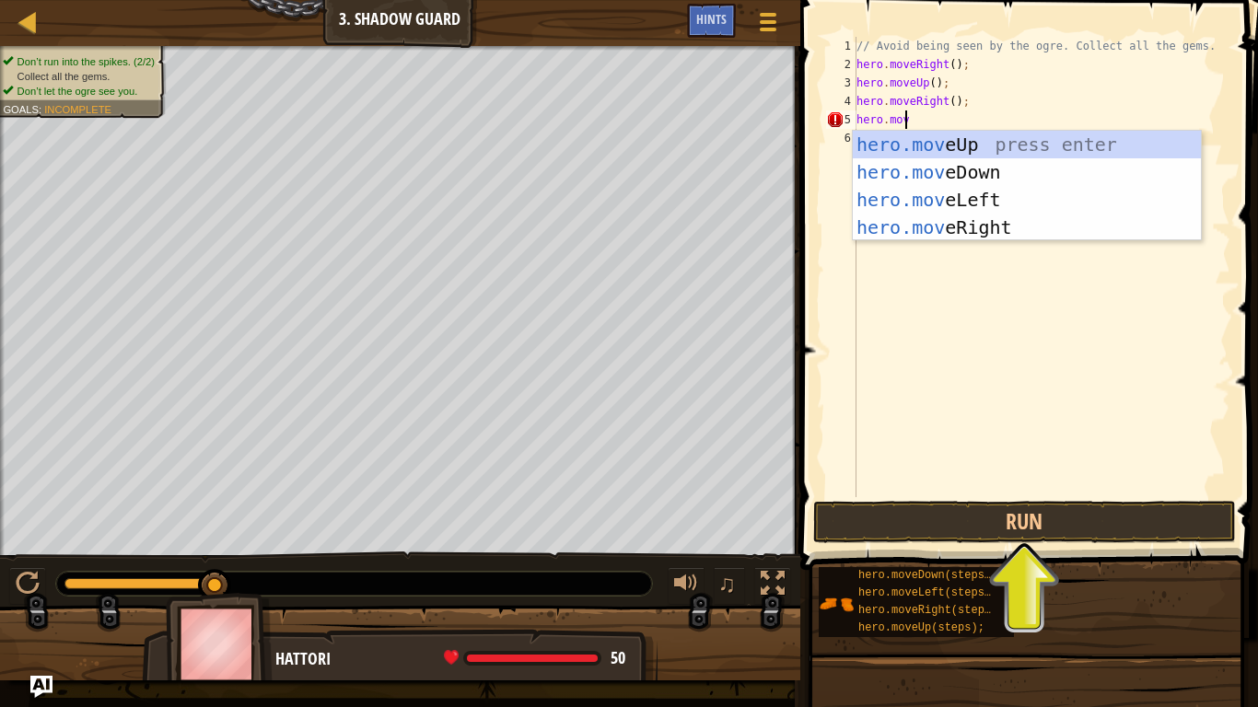
scroll to position [8, 3]
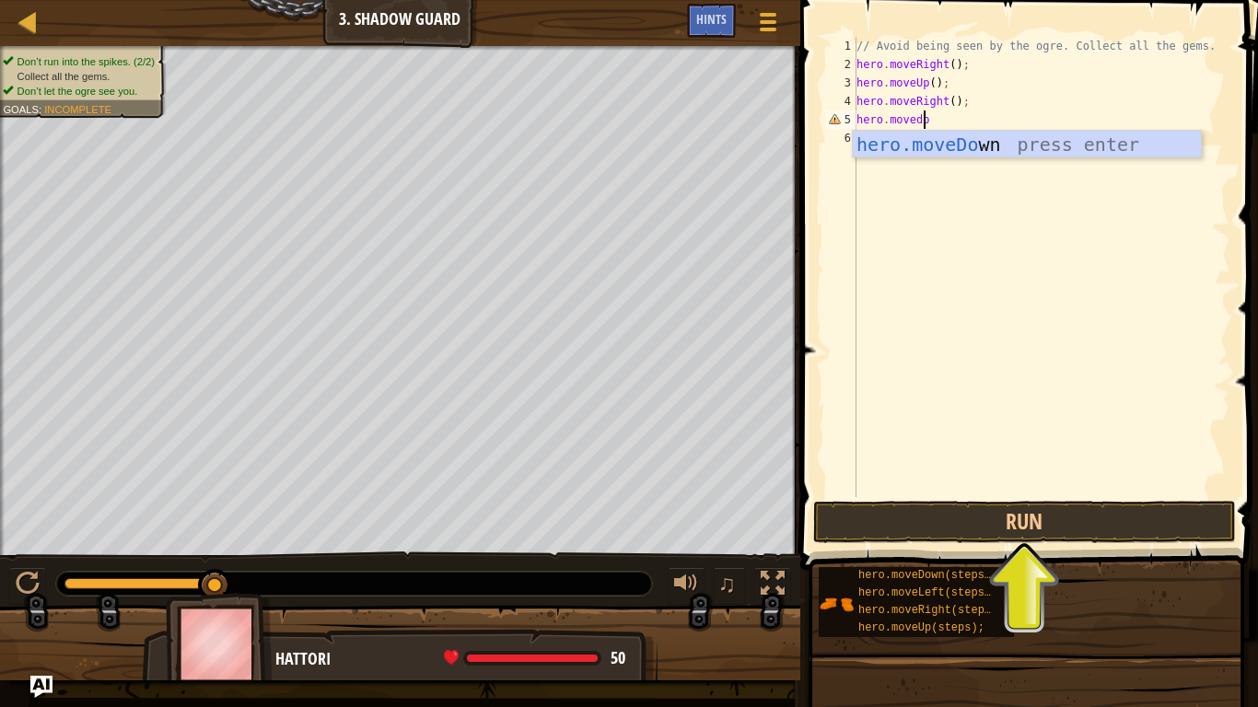
type textarea "hero.movedown"
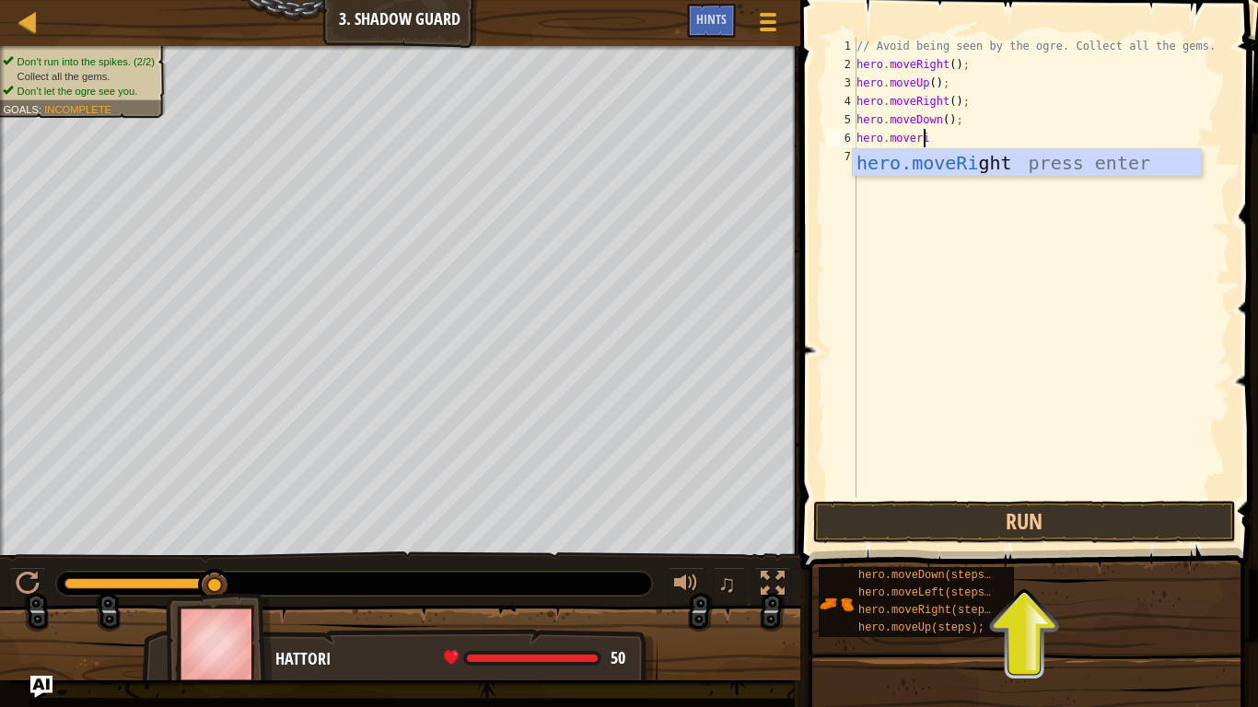
scroll to position [8, 6]
type textarea "hero.moveright"
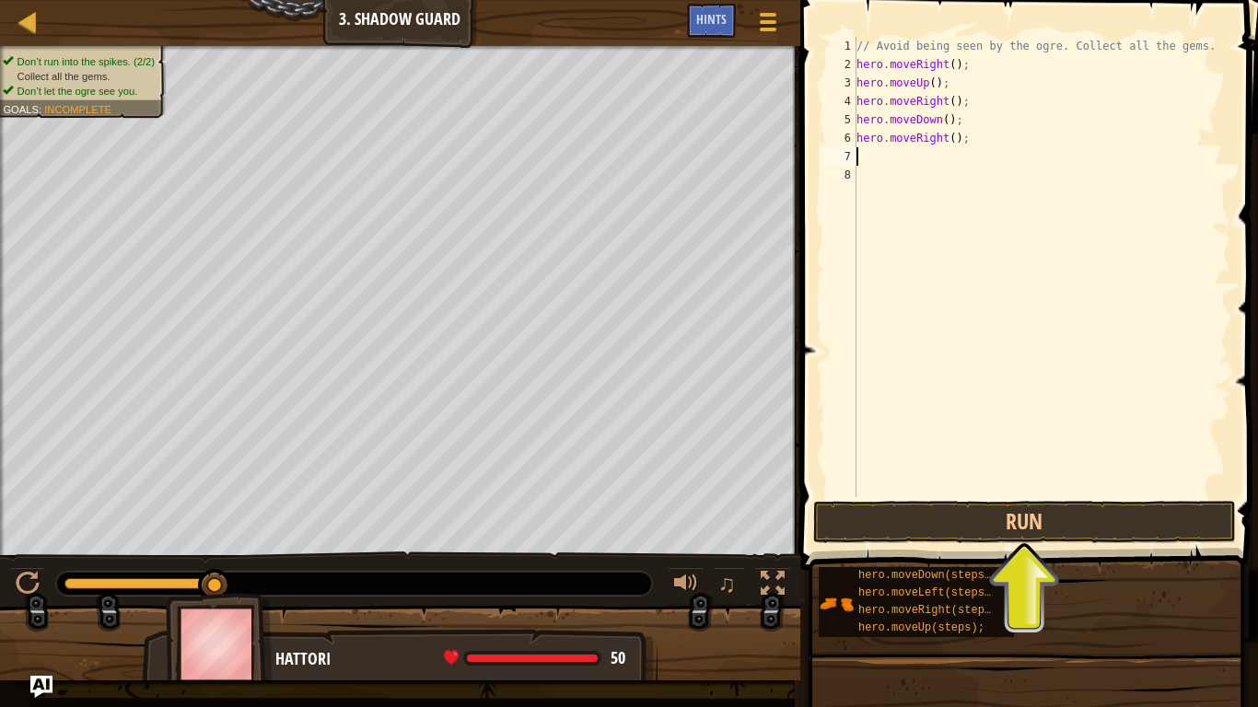
scroll to position [8, 0]
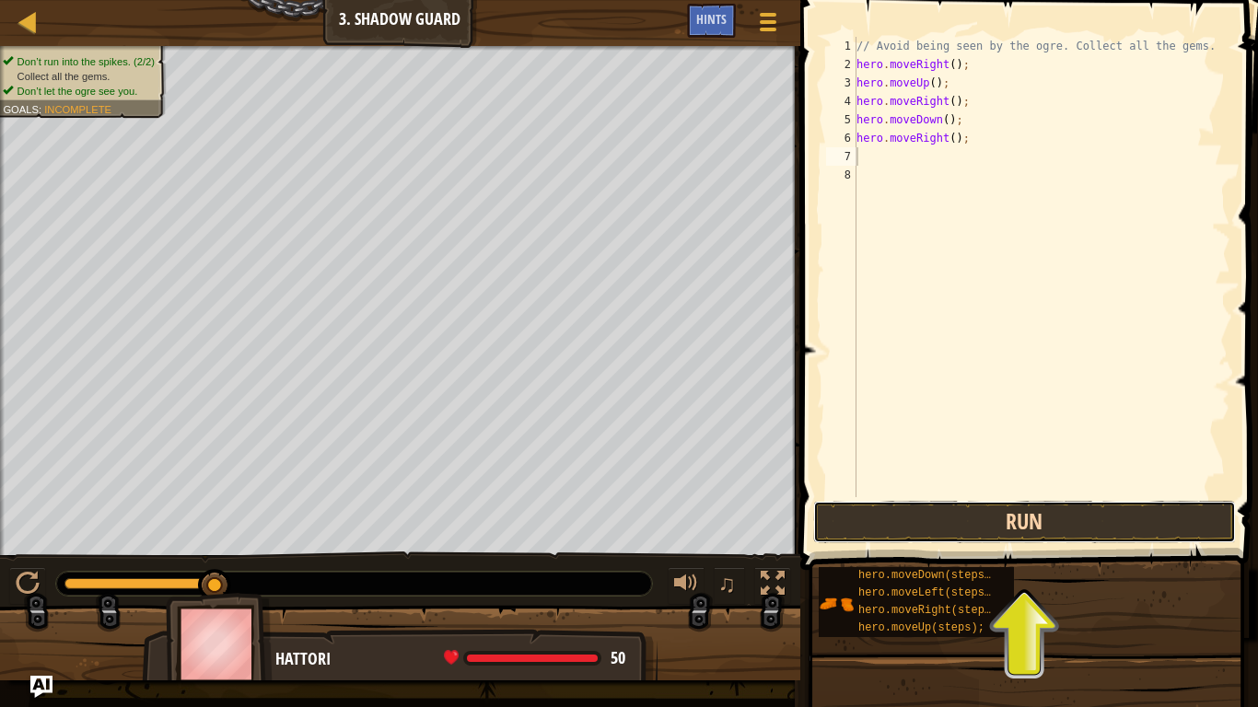
click at [1079, 525] on button "Run" at bounding box center [1024, 522] width 423 height 42
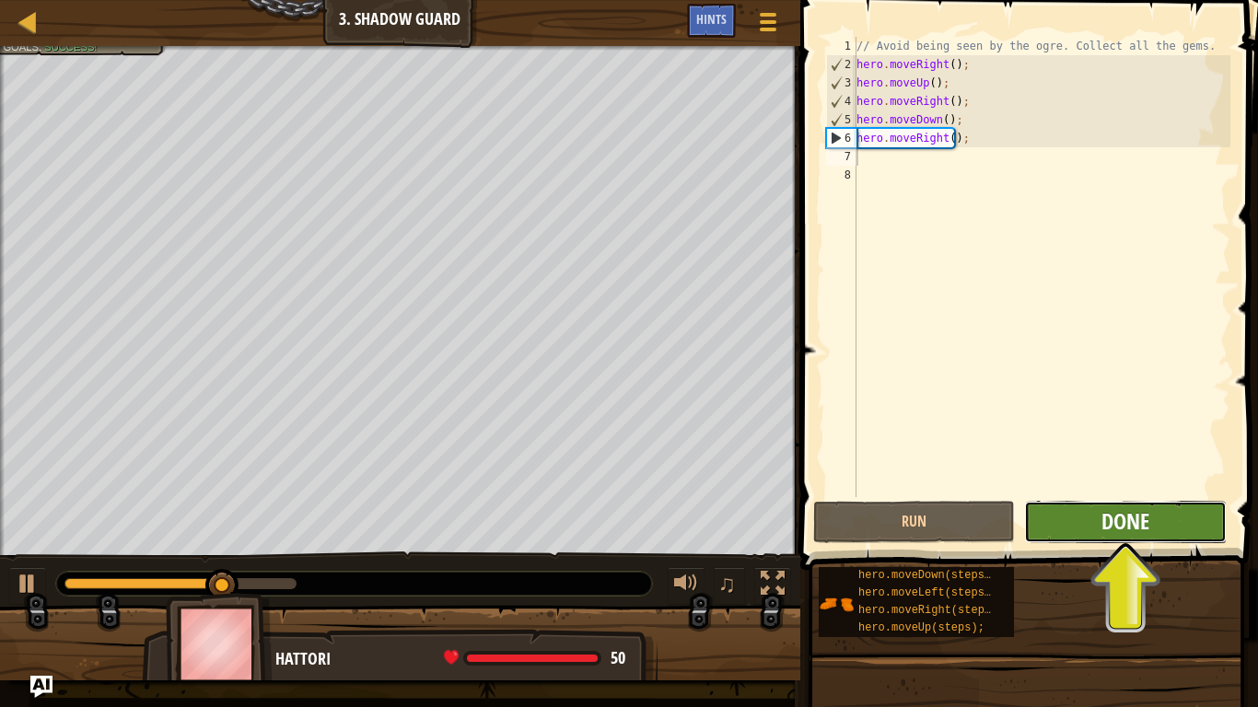
click at [1142, 520] on span "Done" at bounding box center [1126, 521] width 48 height 29
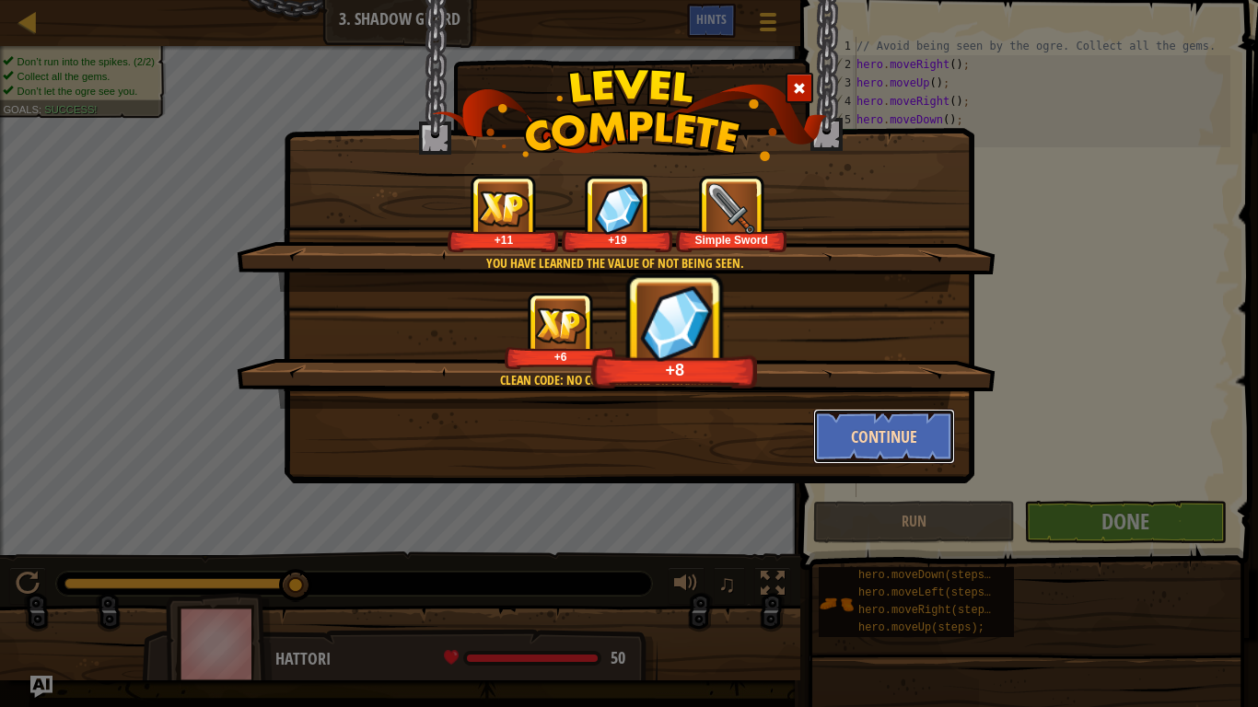
click at [897, 431] on button "Continue" at bounding box center [884, 436] width 143 height 55
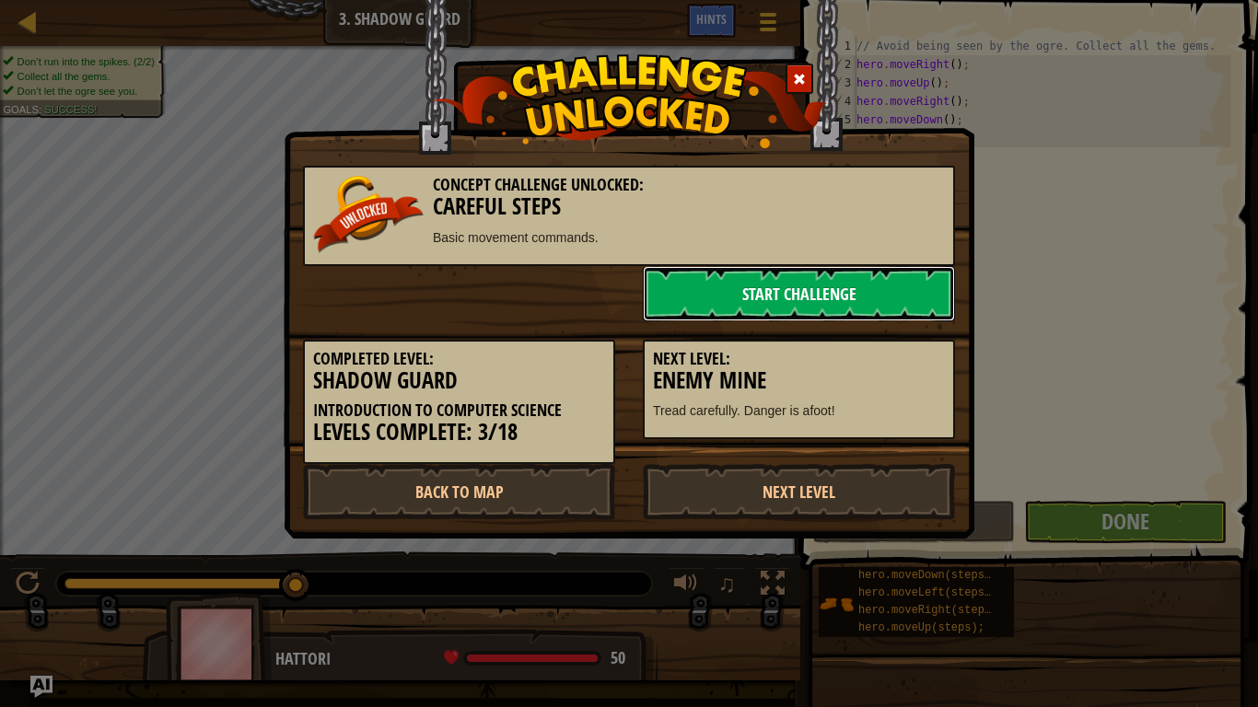
click at [837, 283] on link "Start Challenge" at bounding box center [799, 293] width 312 height 55
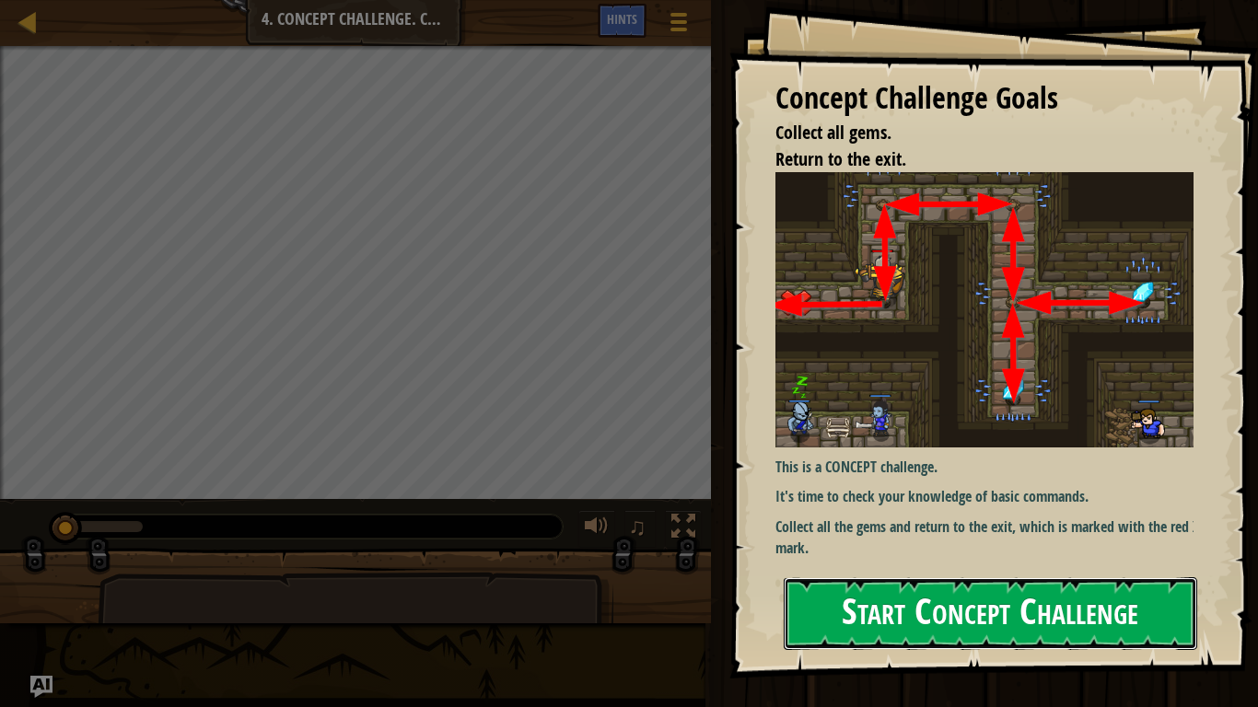
click at [966, 551] on button "Start Concept Challenge" at bounding box center [991, 614] width 414 height 73
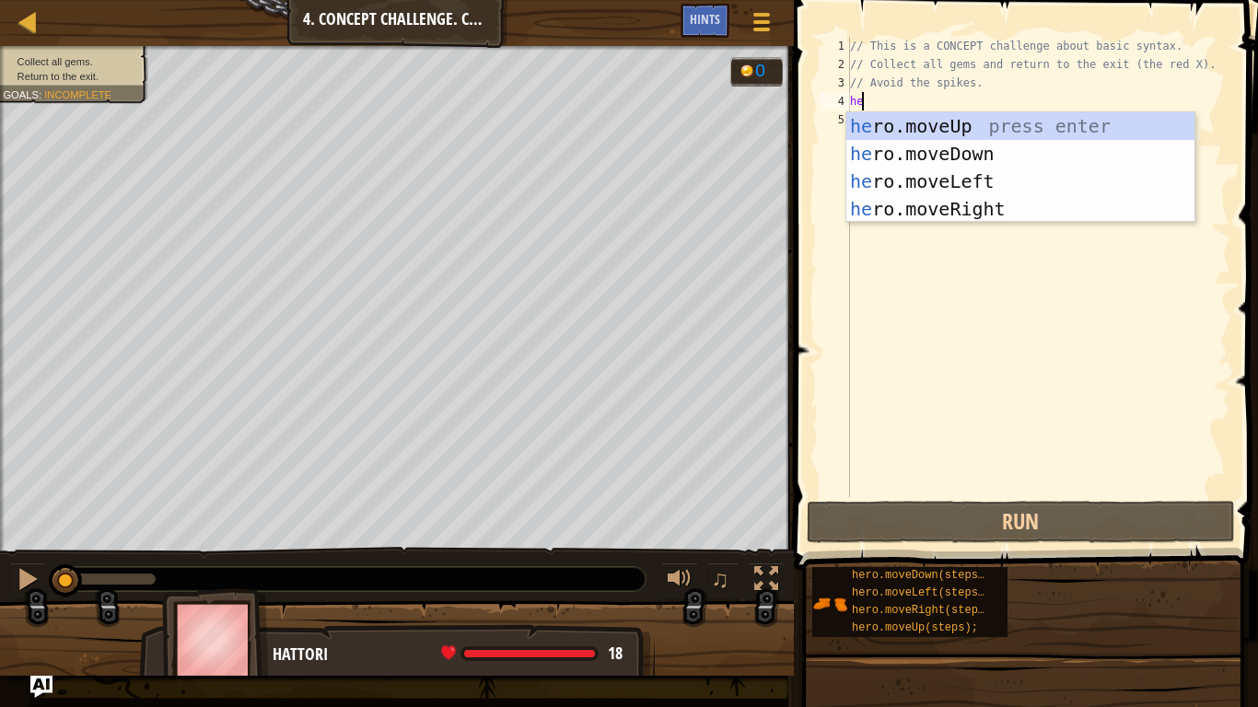
scroll to position [8, 0]
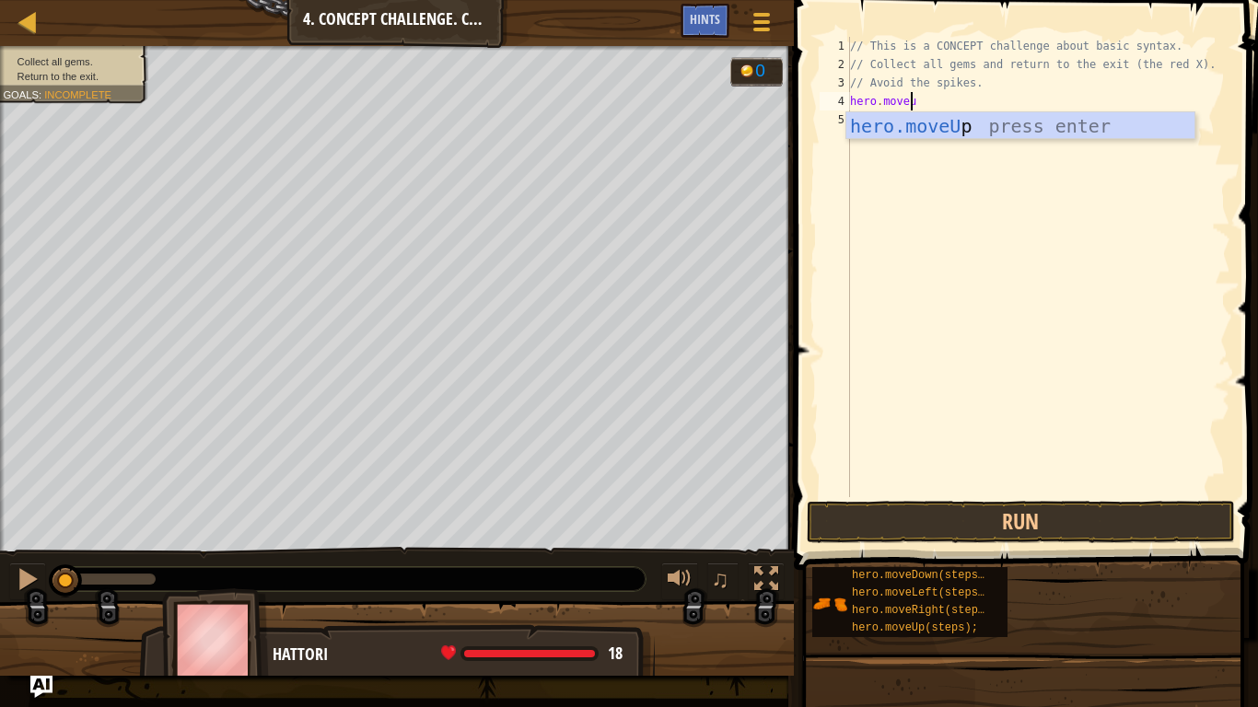
type textarea "hero.moveup"
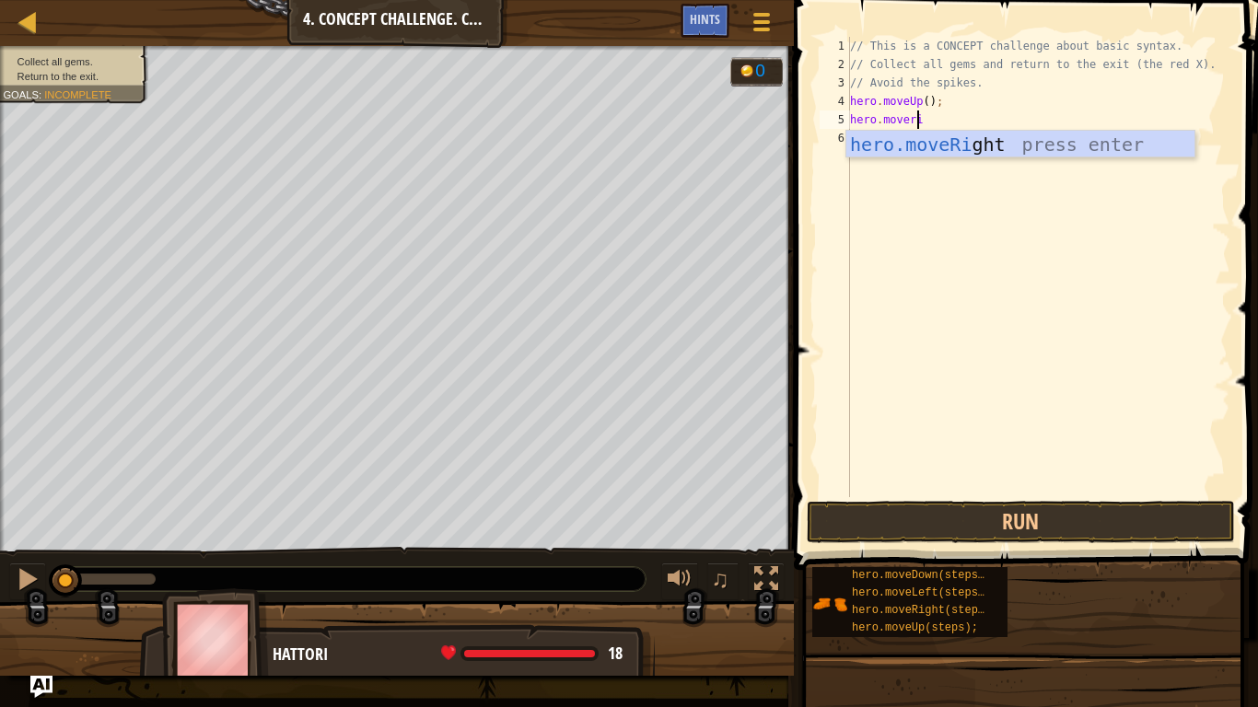
scroll to position [8, 6]
type textarea "hero.moveright"
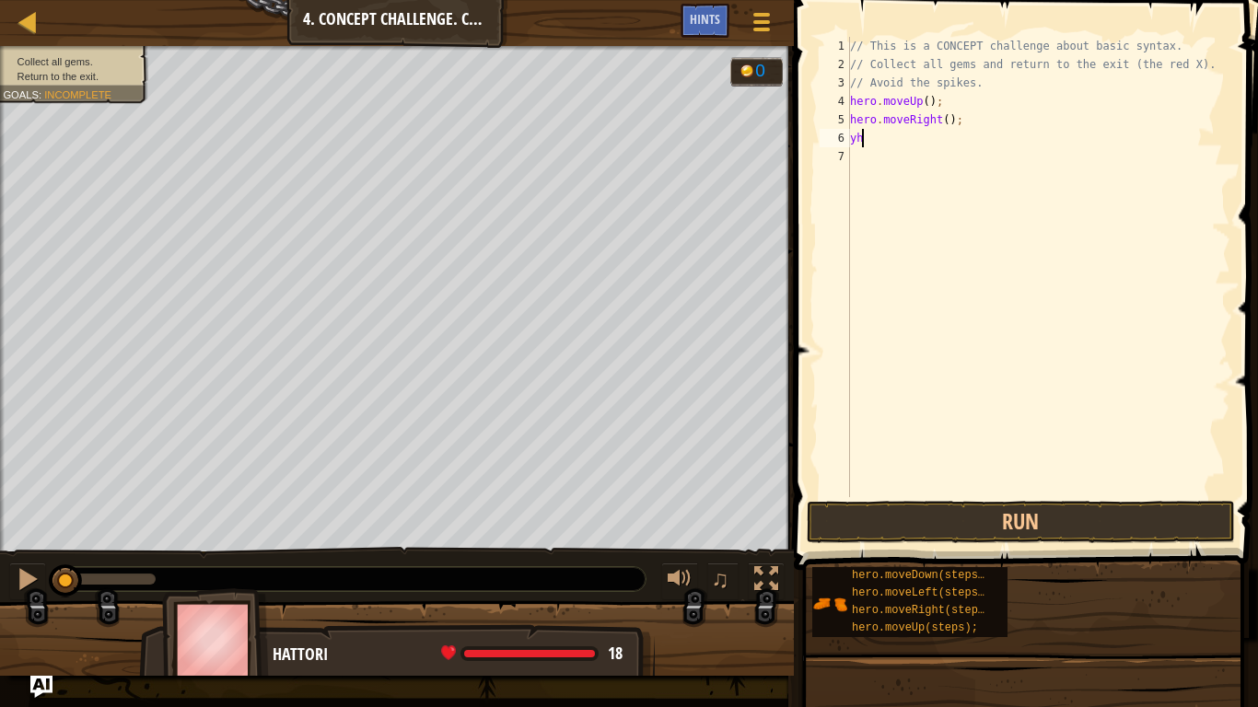
scroll to position [8, 1]
type textarea "y"
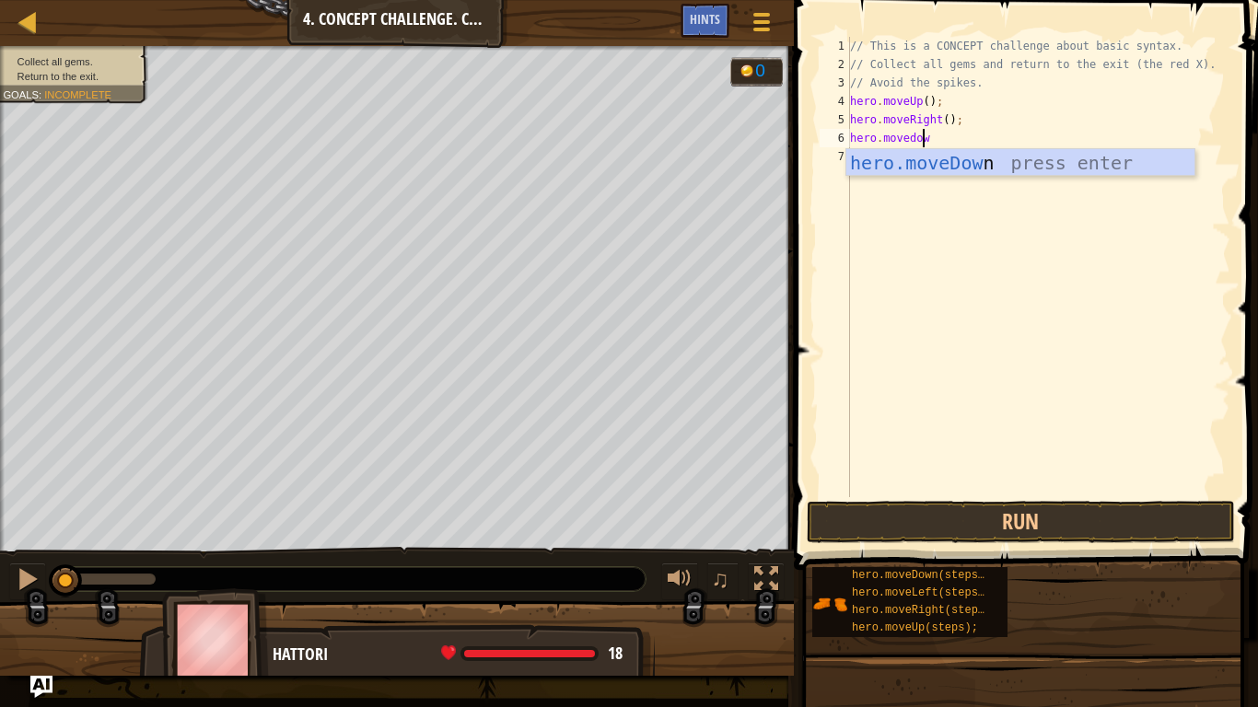
type textarea "hero.movedown"
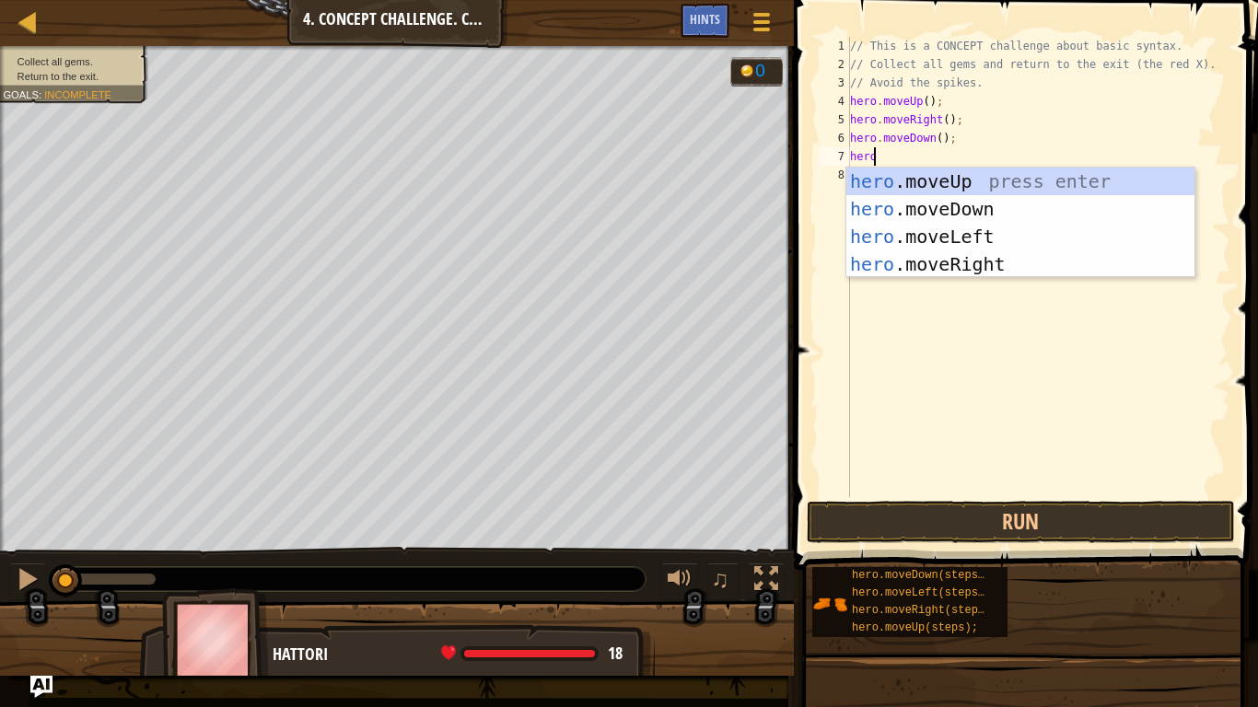
scroll to position [8, 1]
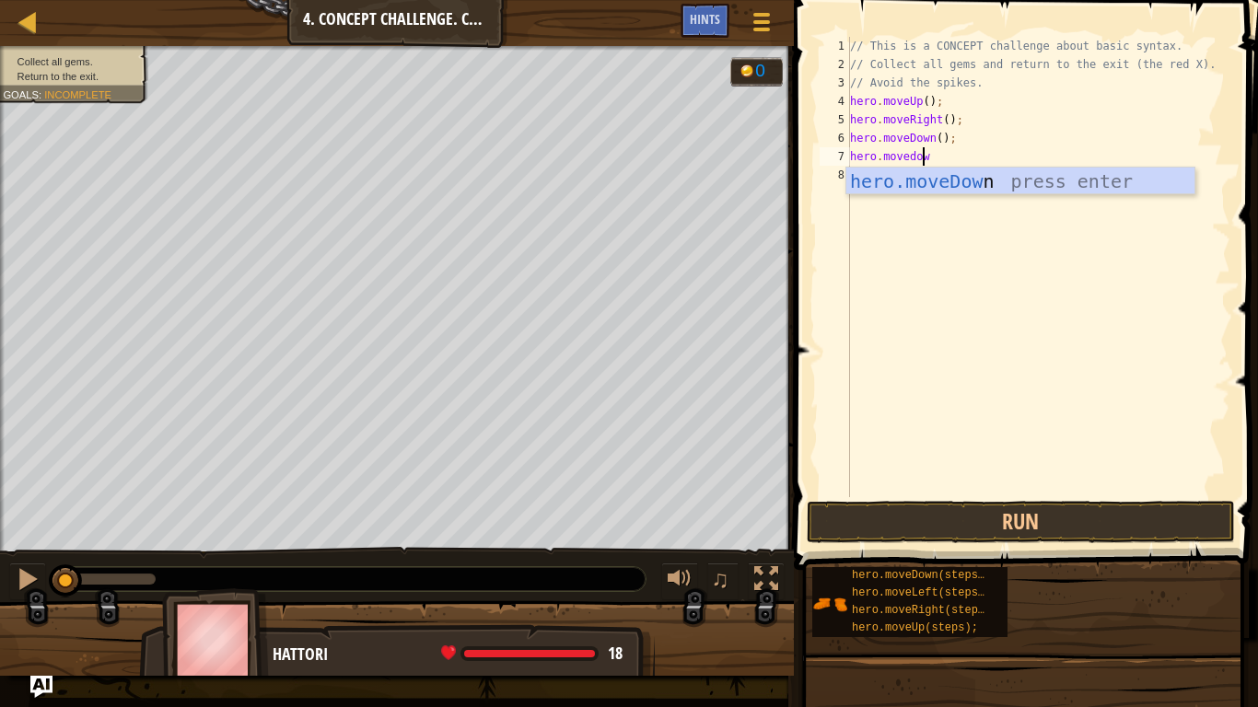
type textarea "hero.movedown"
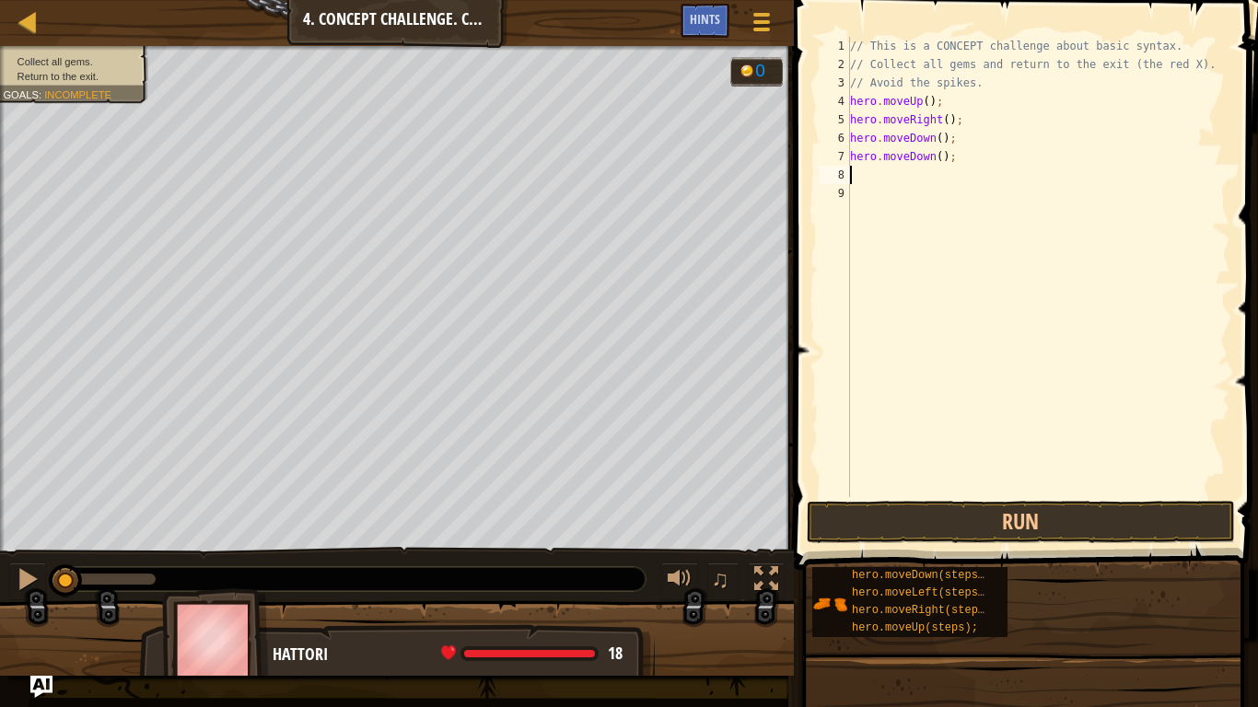
type textarea "y"
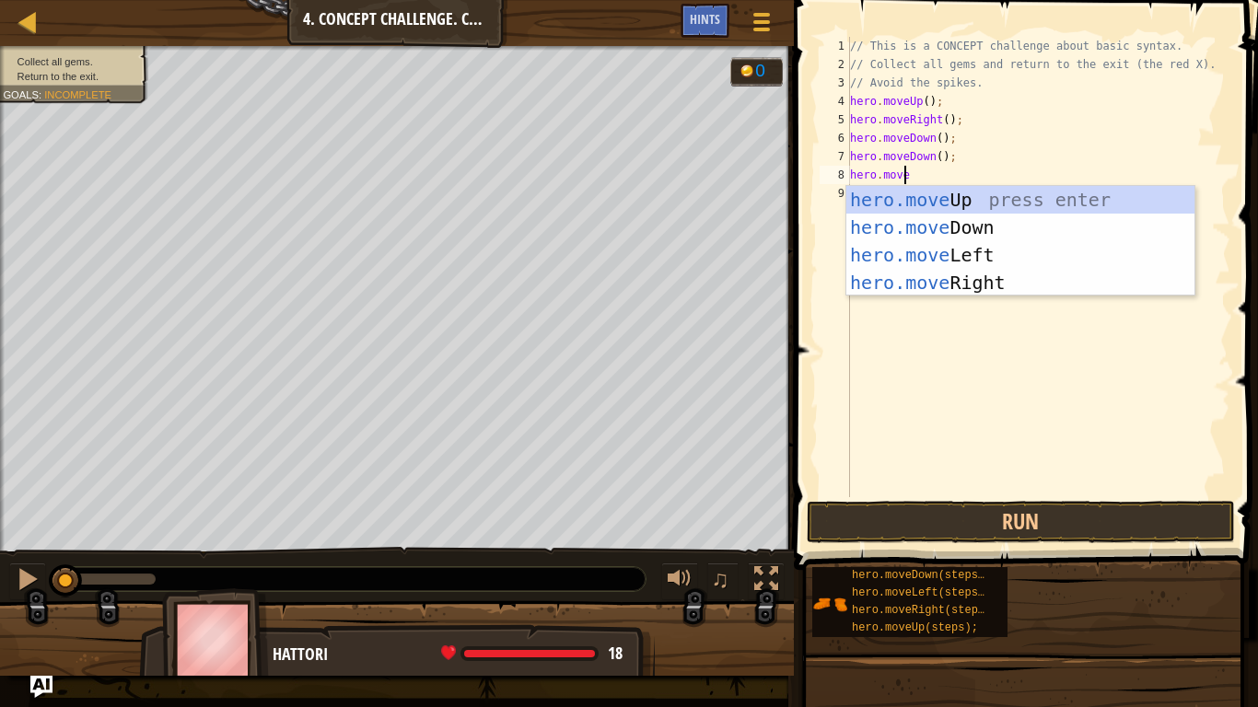
type textarea "hero.moveup"
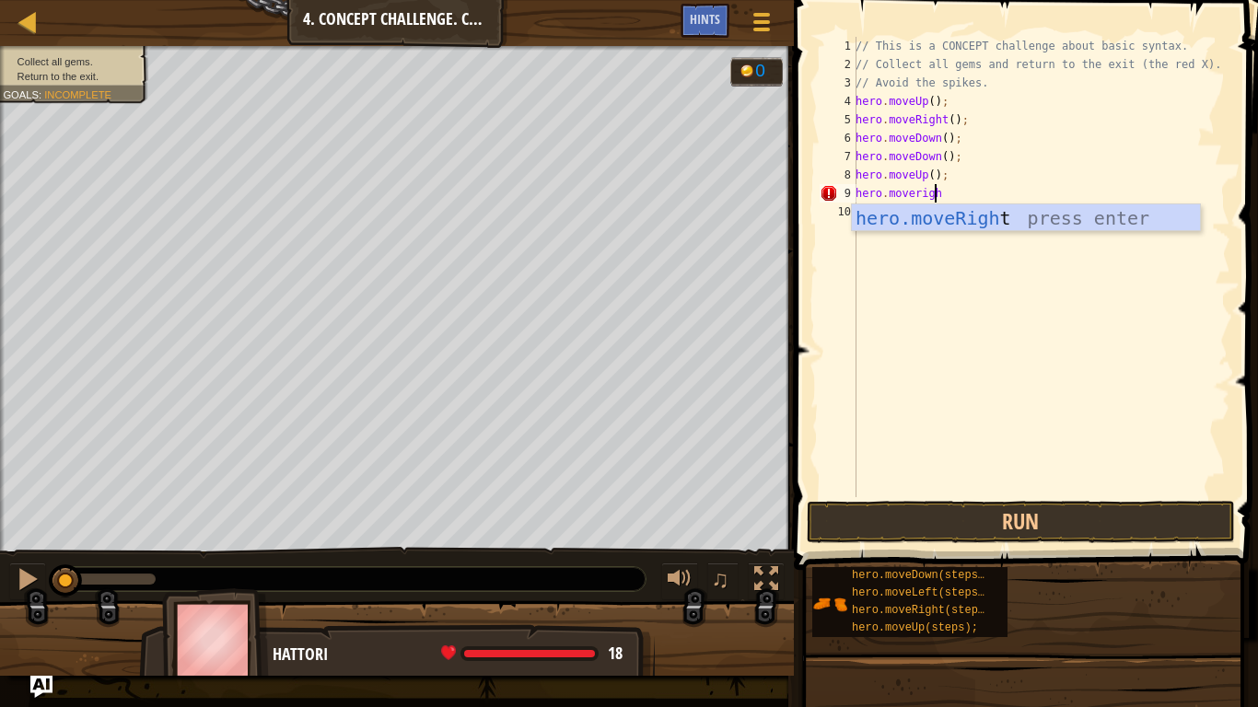
scroll to position [8, 6]
type textarea "hero.moveright"
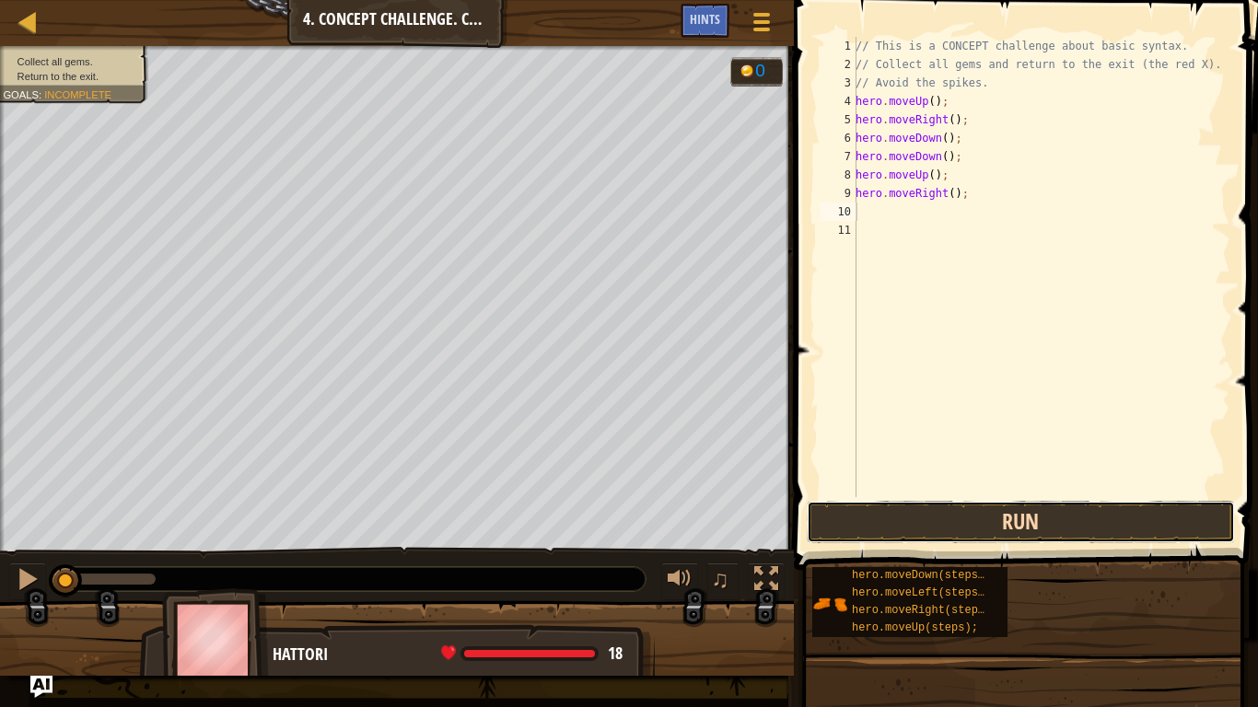
click at [1018, 531] on button "Run" at bounding box center [1021, 522] width 429 height 42
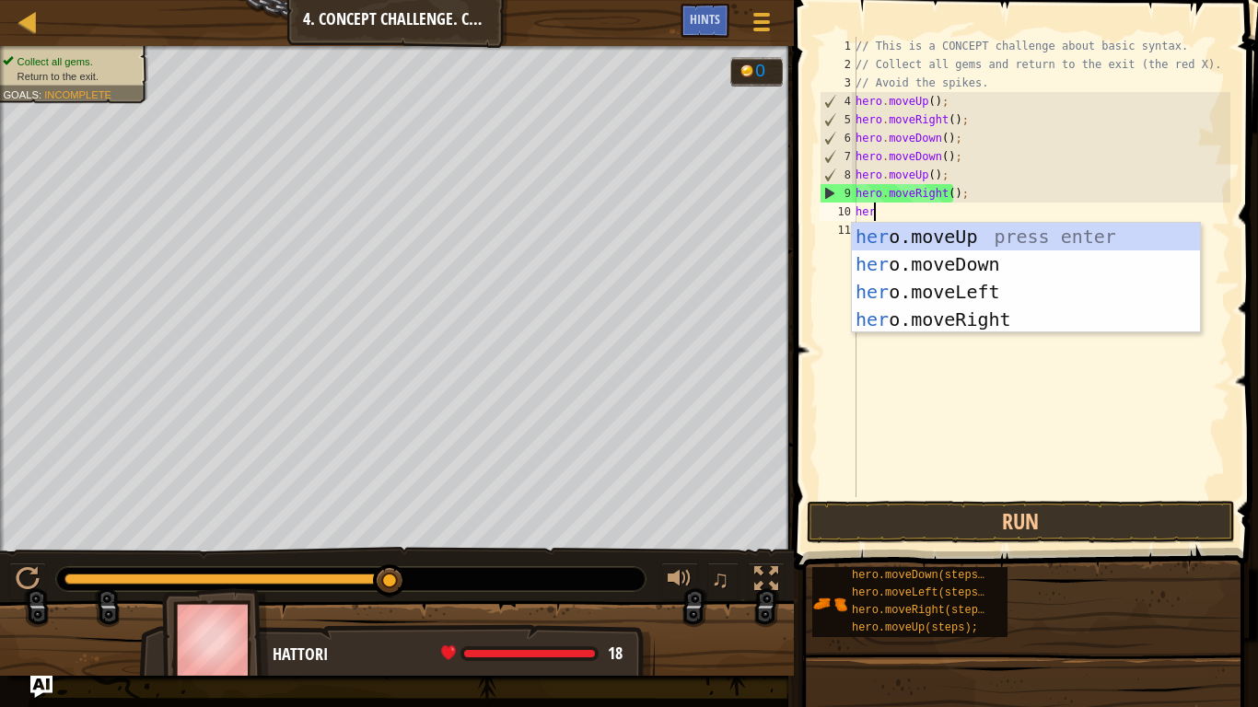
scroll to position [8, 1]
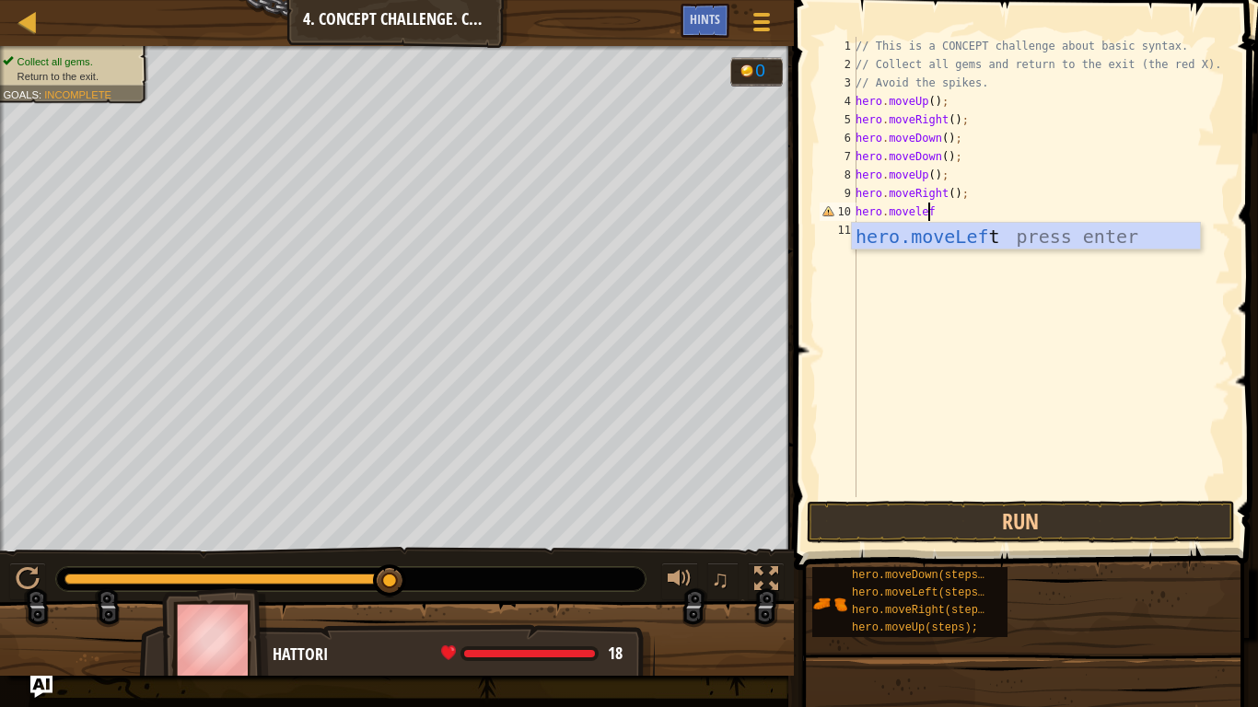
type textarea "hero.moveleft"
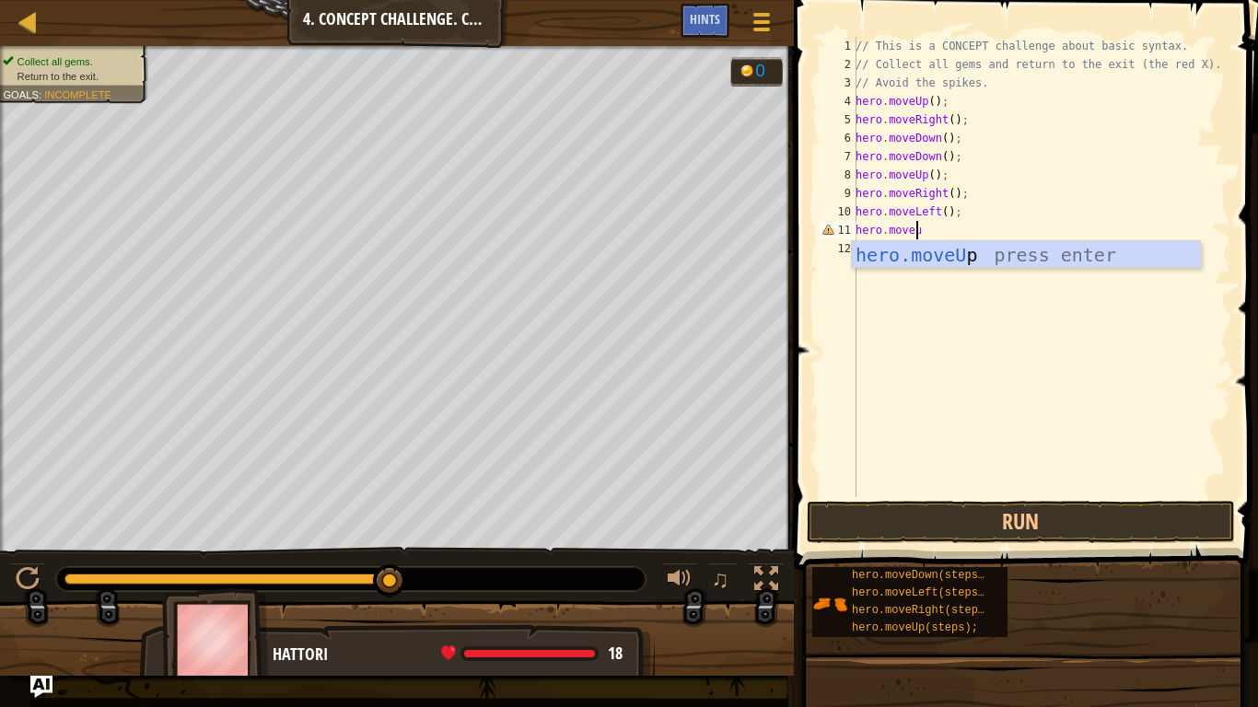
type textarea "hero.moveup"
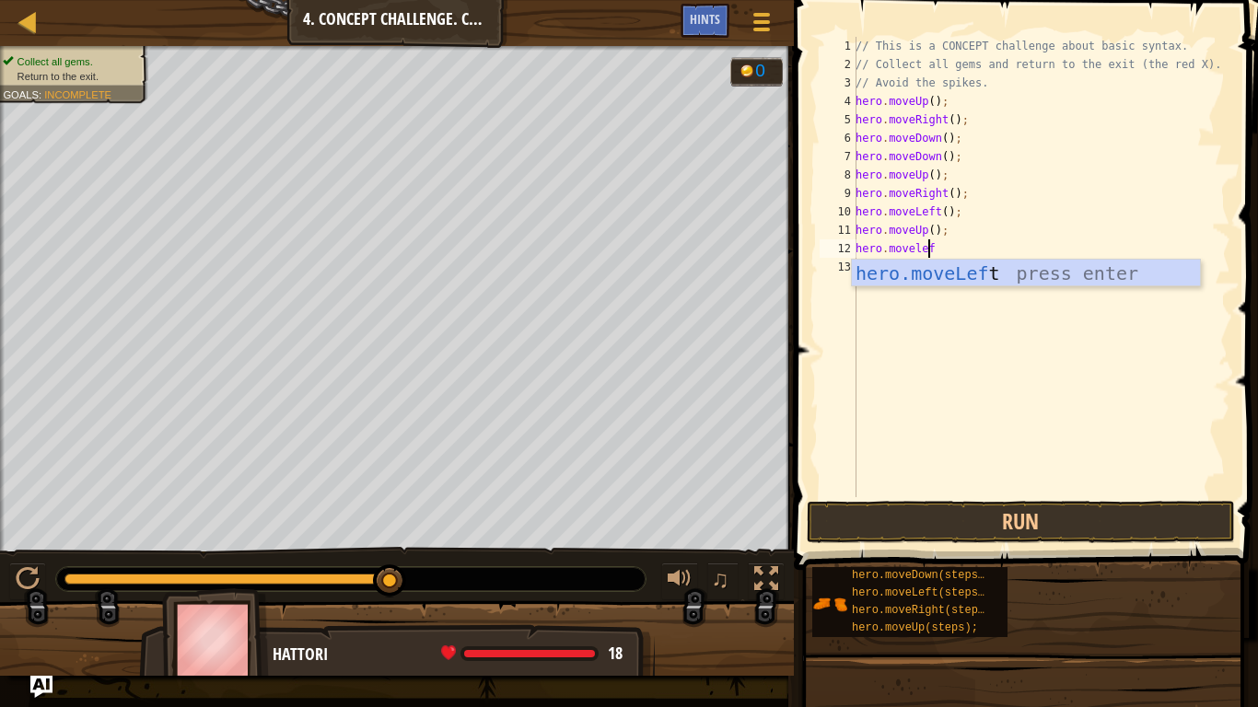
type textarea "hero.moveleft"
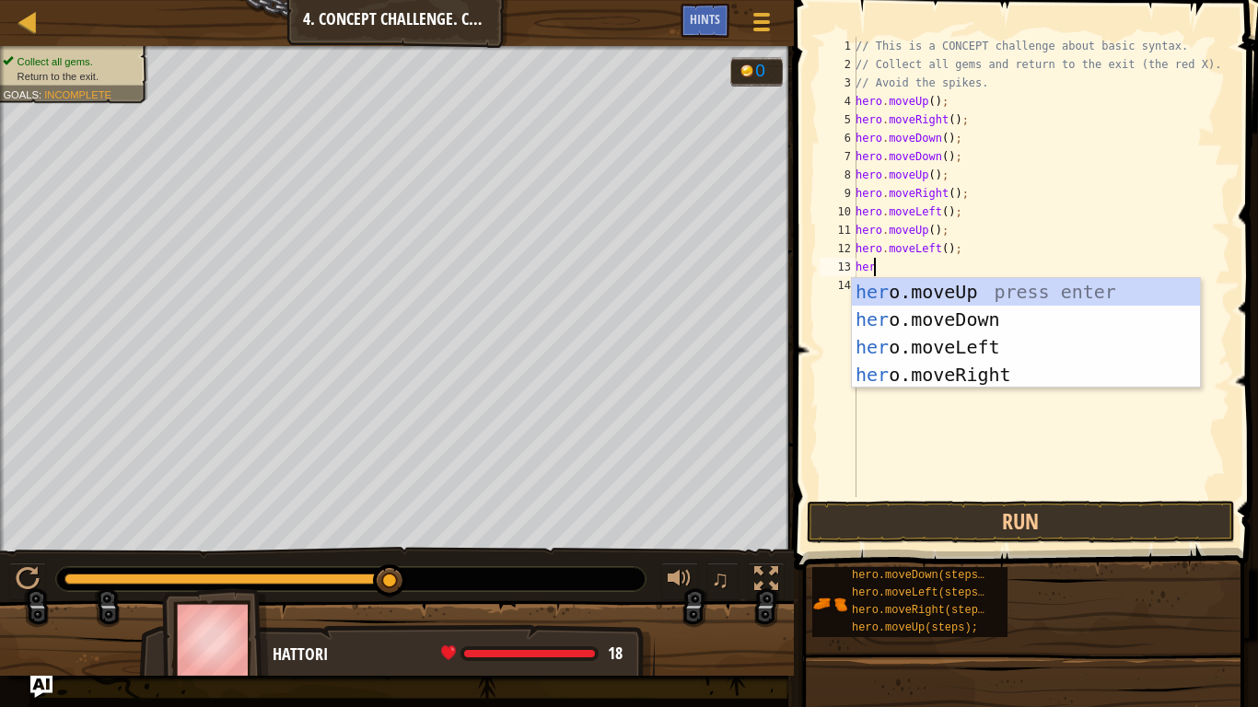
scroll to position [8, 1]
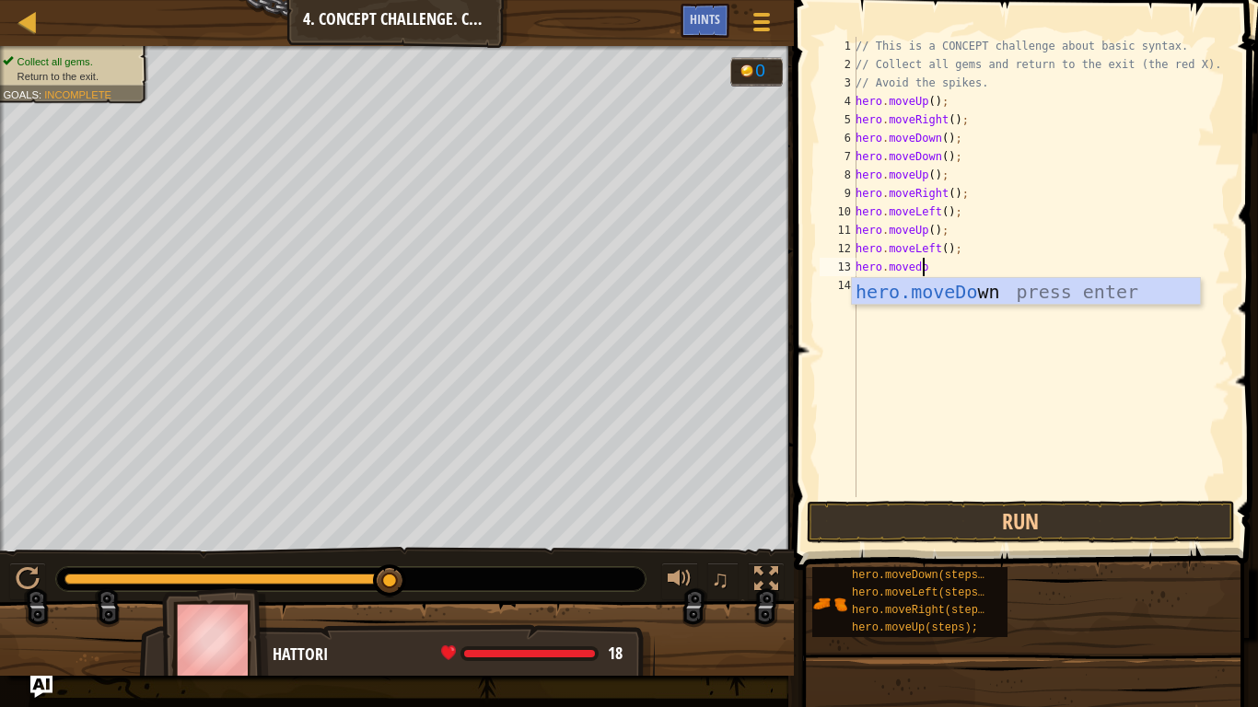
type textarea "hero.movedown"
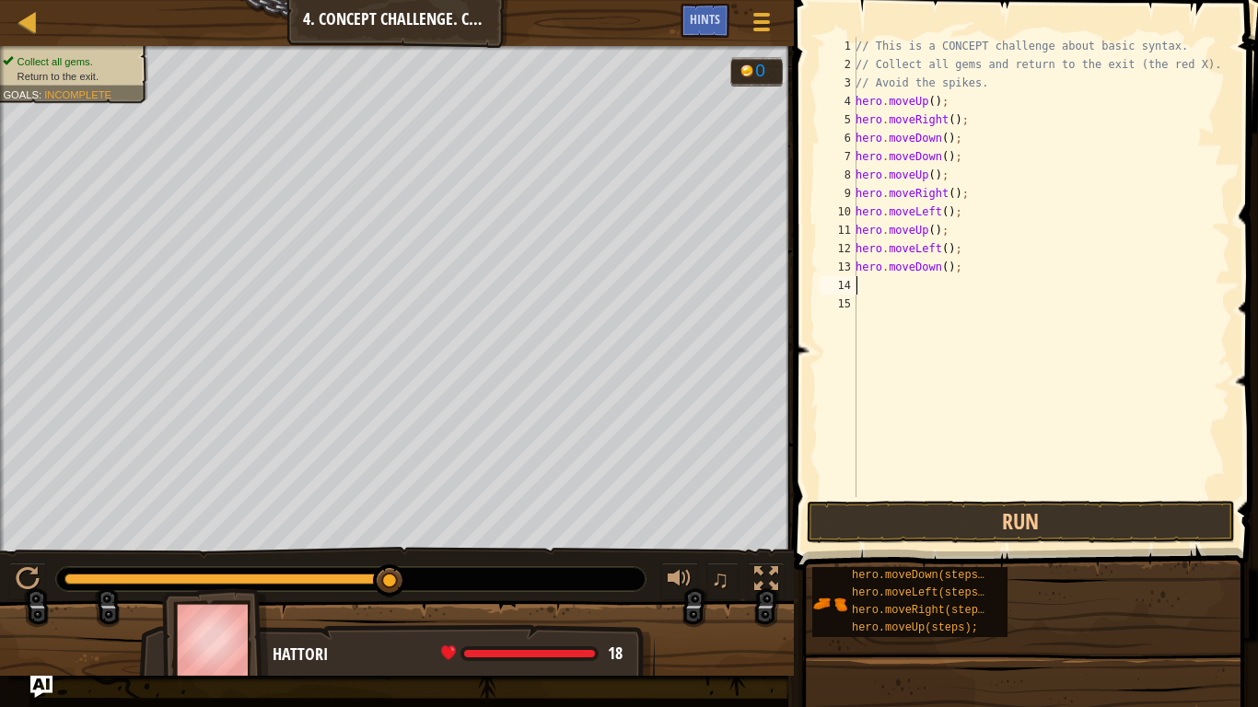
scroll to position [8, 0]
type textarea "y"
click at [995, 510] on button "Run" at bounding box center [1021, 522] width 429 height 42
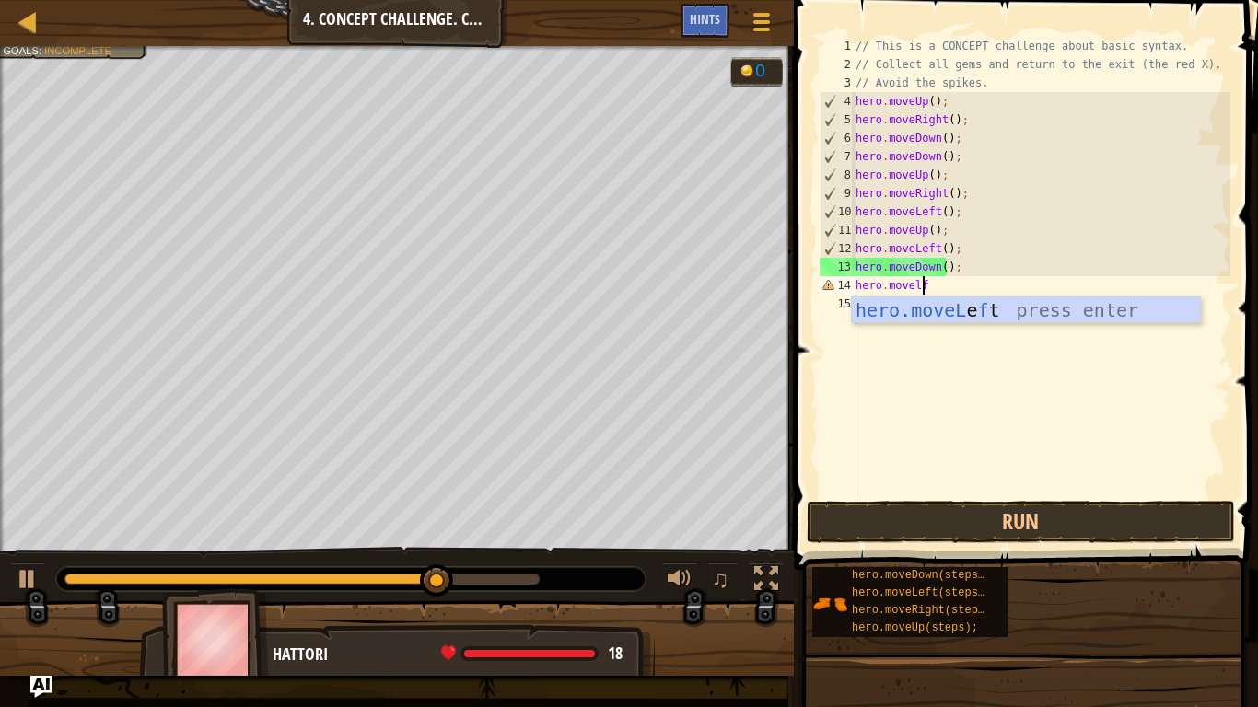
scroll to position [8, 5]
type textarea "hero.movelft"
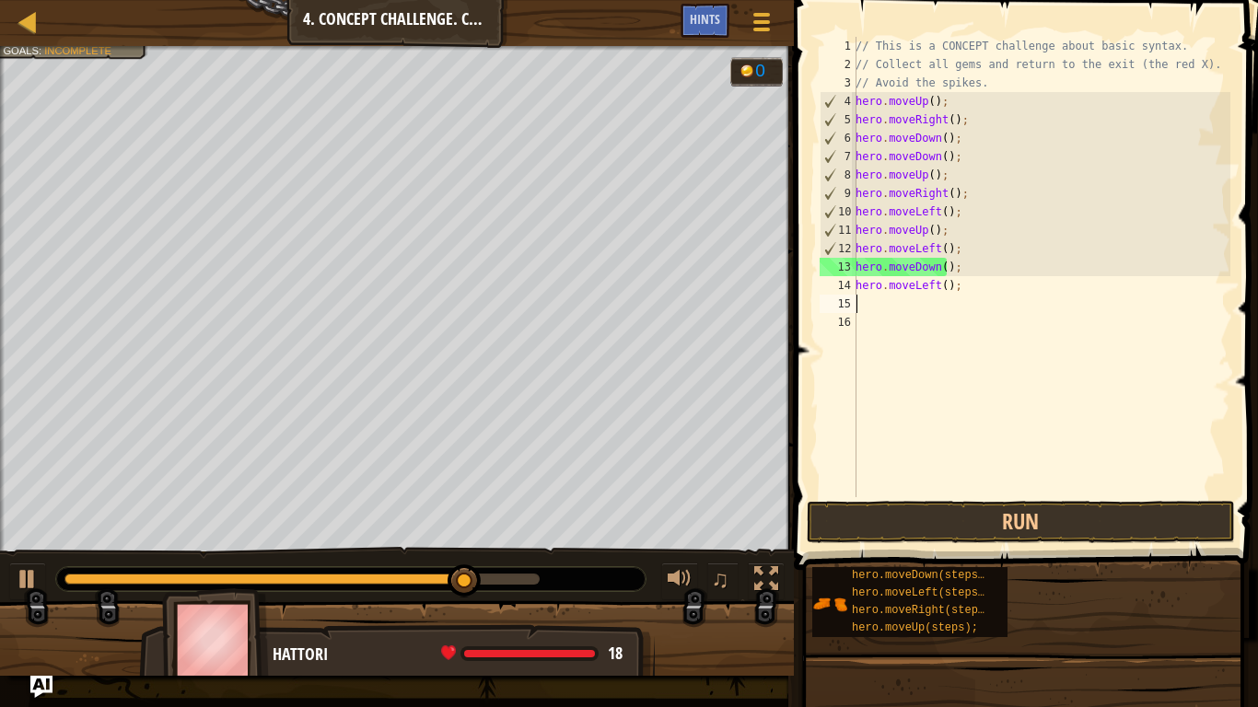
scroll to position [8, 0]
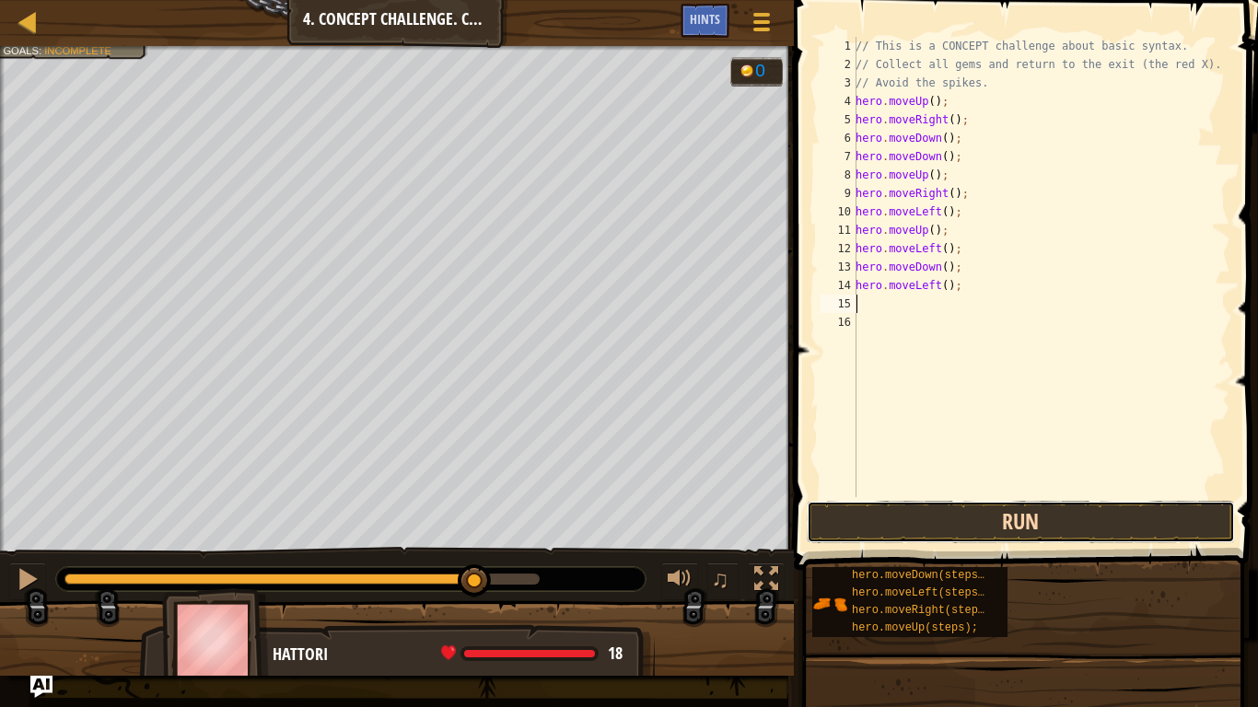
click at [1007, 525] on button "Run" at bounding box center [1021, 522] width 429 height 42
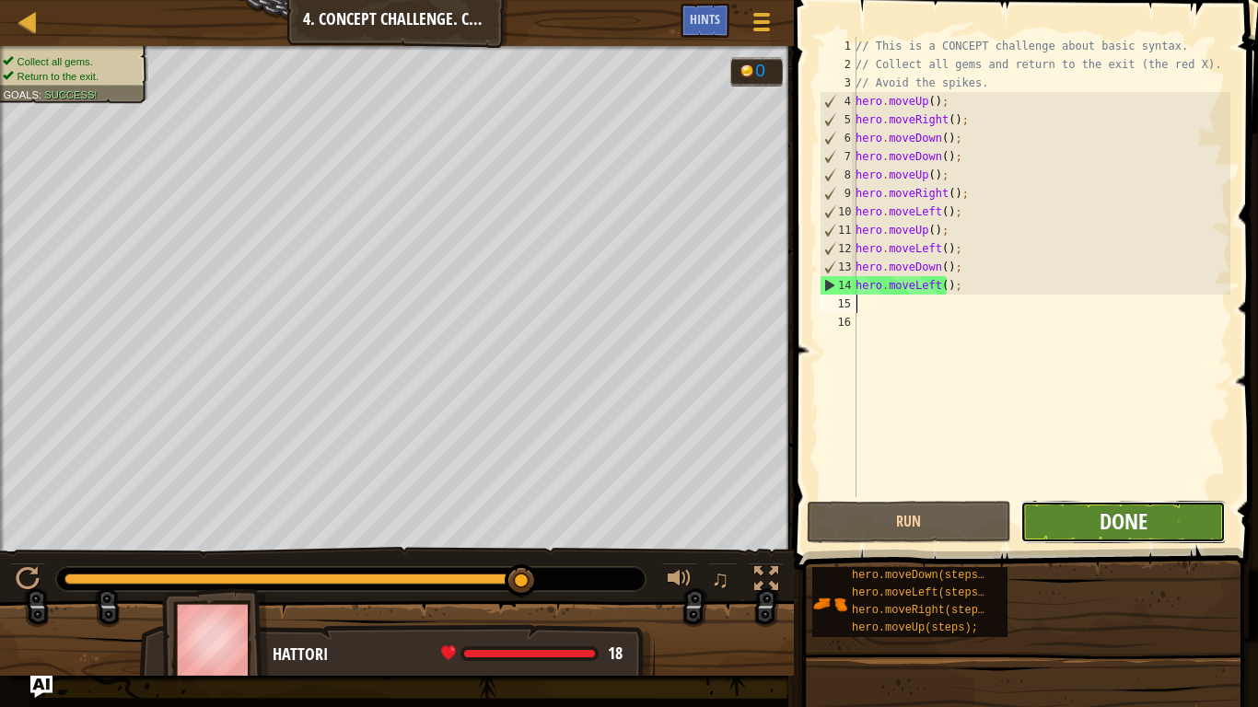
click at [1101, 520] on span "Done" at bounding box center [1124, 521] width 48 height 29
